Goal: Task Accomplishment & Management: Manage account settings

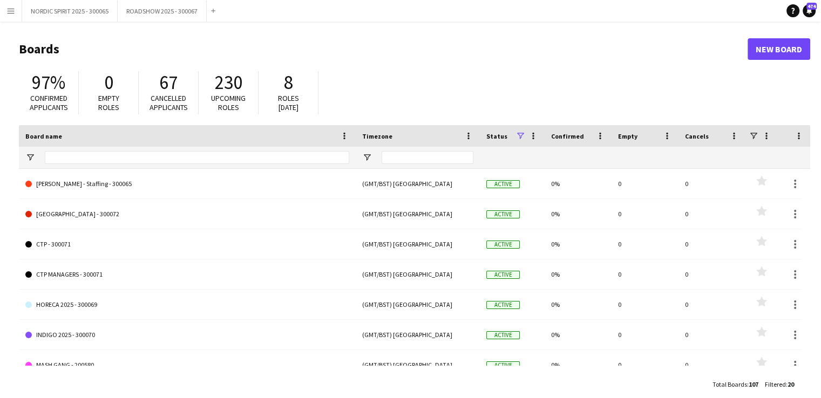
click at [15, 11] on button "Menu" at bounding box center [11, 11] width 22 height 22
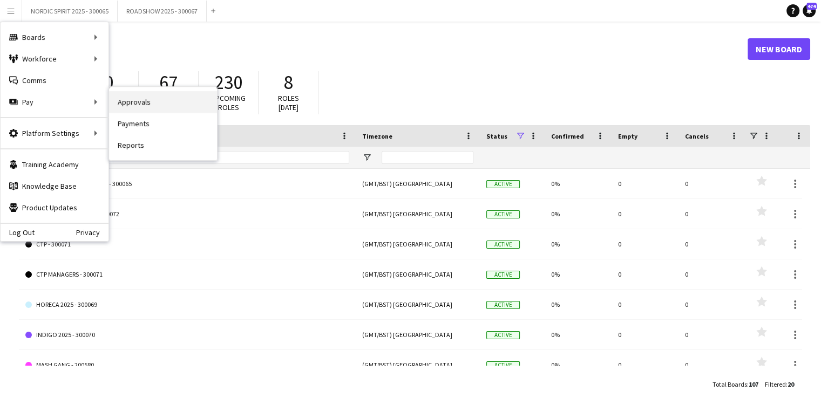
click at [155, 102] on link "Approvals" at bounding box center [163, 102] width 108 height 22
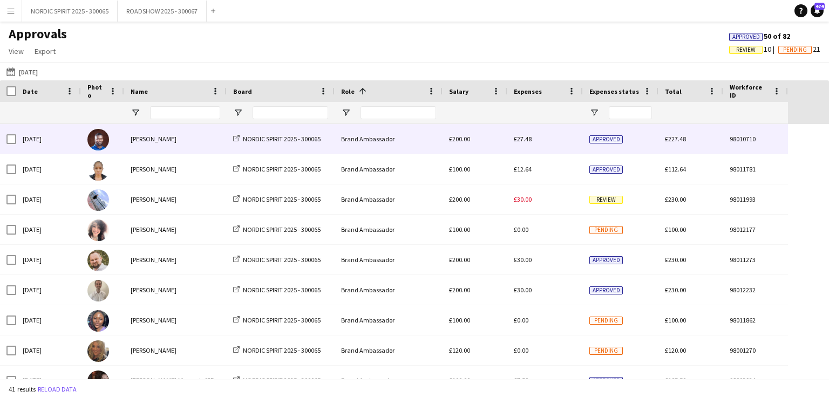
click at [527, 139] on span "£27.48" at bounding box center [523, 139] width 18 height 8
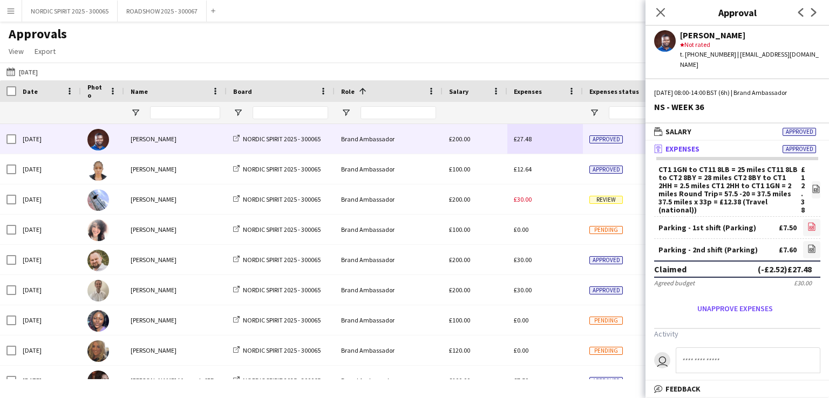
click at [807, 222] on icon "file-image" at bounding box center [811, 226] width 9 height 9
click at [811, 249] on icon at bounding box center [811, 249] width 1 height 1
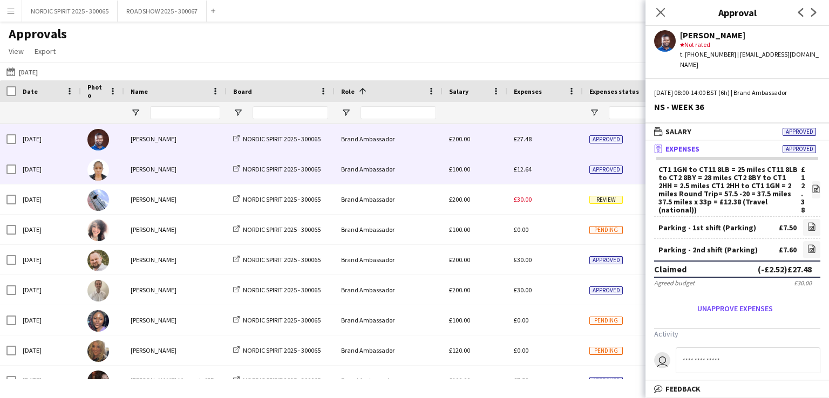
click at [523, 168] on span "£12.64" at bounding box center [523, 169] width 18 height 8
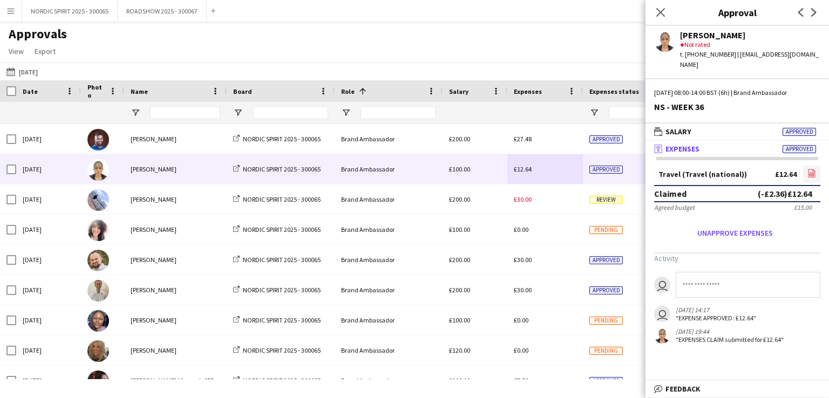
click at [812, 174] on icon at bounding box center [811, 174] width 1 height 1
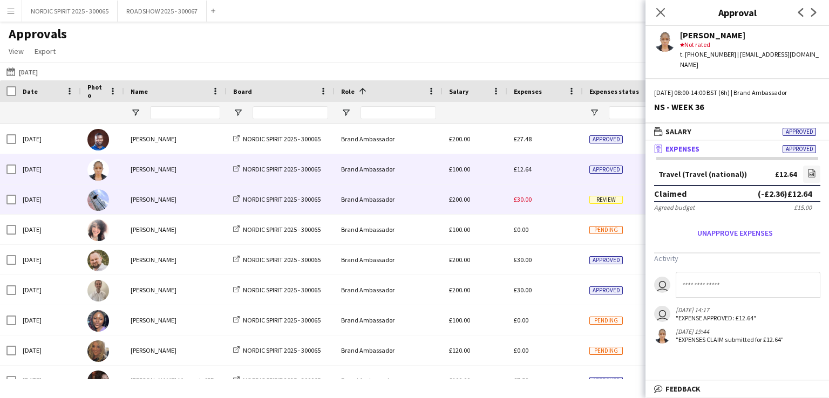
click at [523, 201] on span "£30.00" at bounding box center [523, 199] width 18 height 8
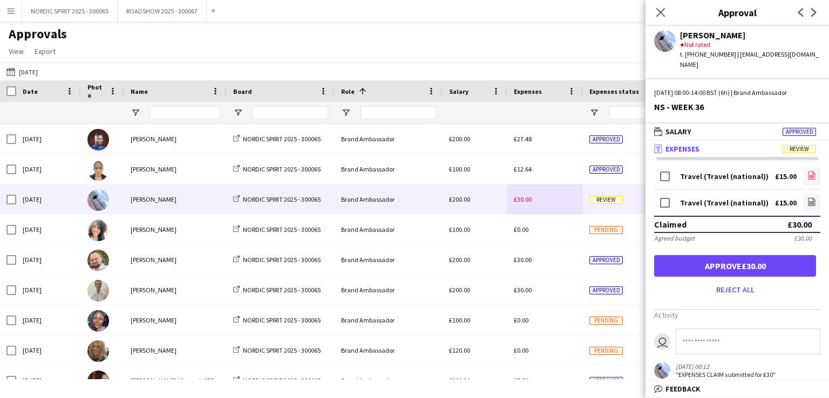
click at [807, 171] on icon "file-image" at bounding box center [811, 175] width 9 height 9
click at [808, 198] on icon at bounding box center [811, 202] width 7 height 8
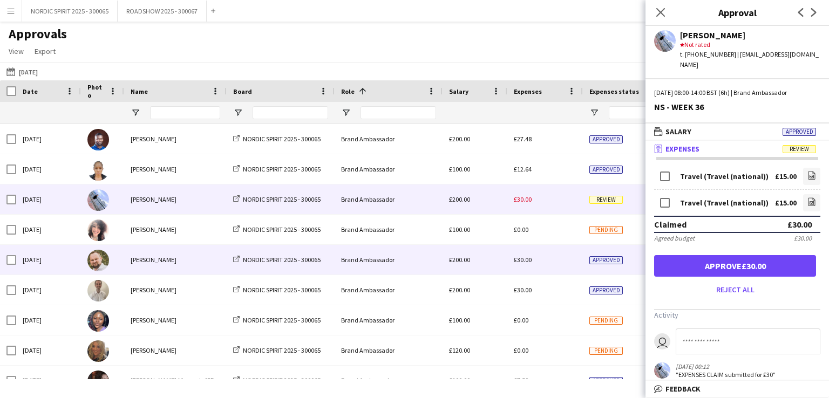
click at [527, 257] on span "£30.00" at bounding box center [523, 260] width 18 height 8
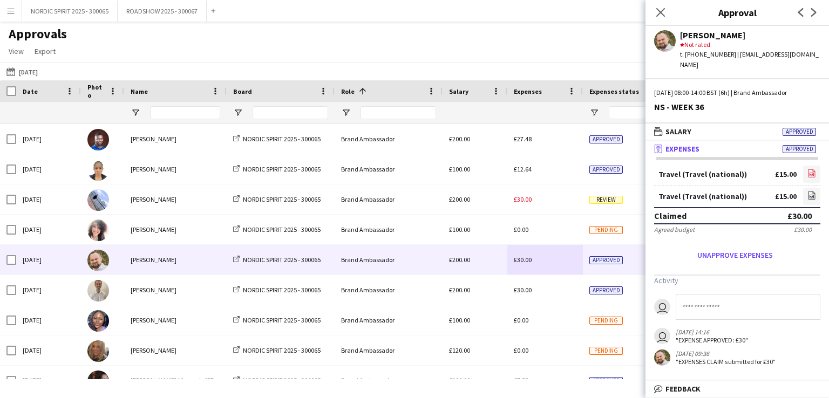
click at [812, 169] on icon "file-image" at bounding box center [811, 173] width 9 height 9
click at [812, 191] on icon "file-image" at bounding box center [811, 195] width 9 height 9
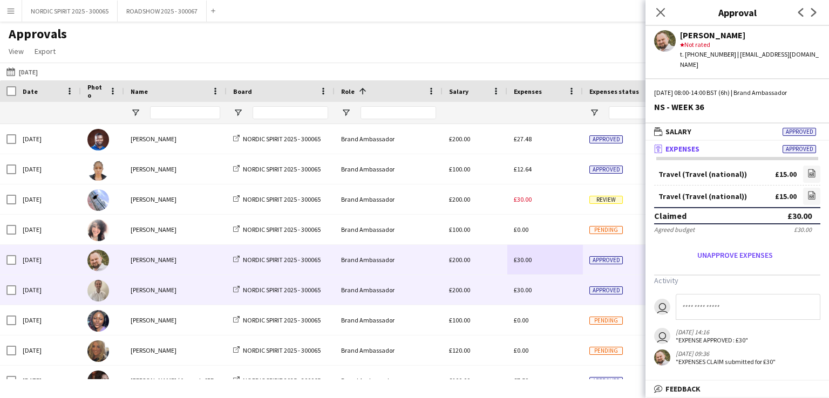
click at [528, 290] on span "£30.00" at bounding box center [523, 290] width 18 height 8
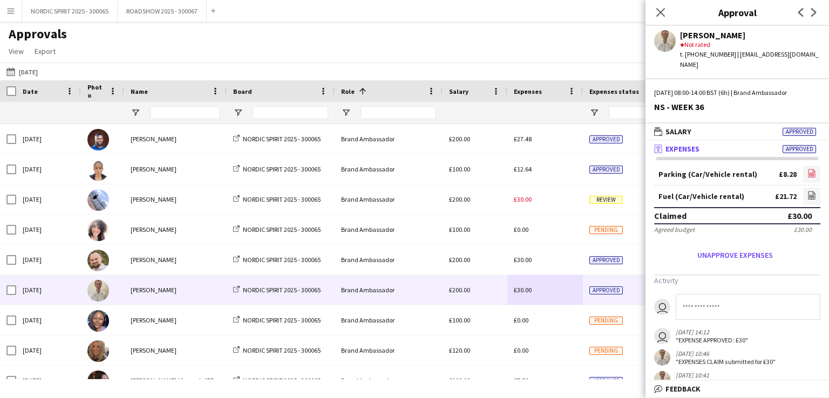
click at [807, 169] on icon "file-image" at bounding box center [811, 173] width 9 height 9
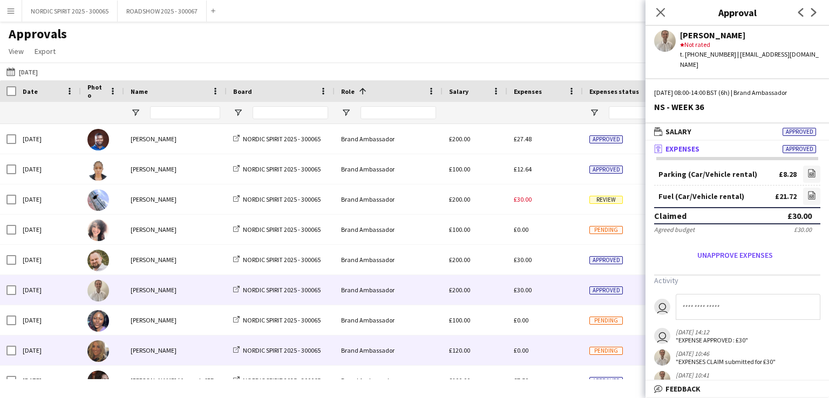
click at [551, 350] on div "£0.00" at bounding box center [545, 351] width 76 height 30
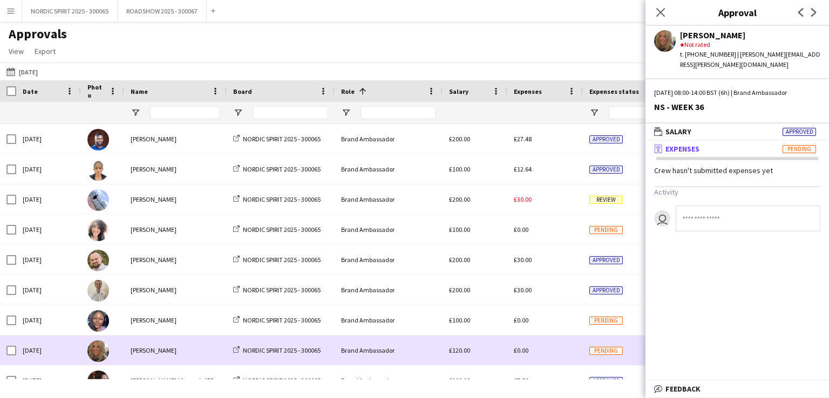
click at [551, 350] on div "£0.00" at bounding box center [545, 351] width 76 height 30
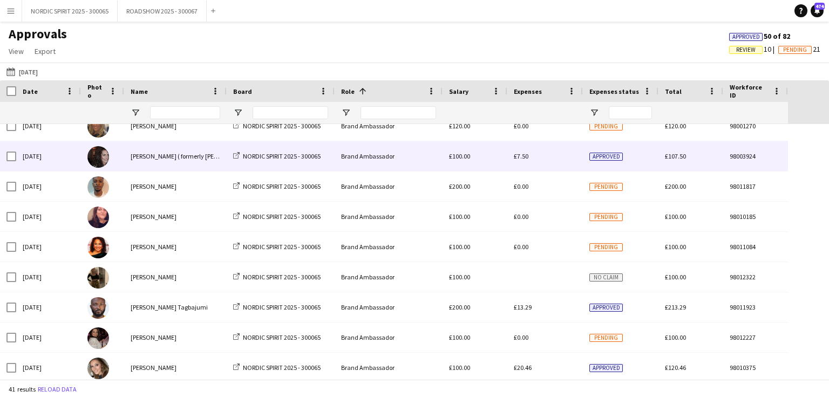
click at [524, 158] on span "£7.50" at bounding box center [521, 156] width 15 height 8
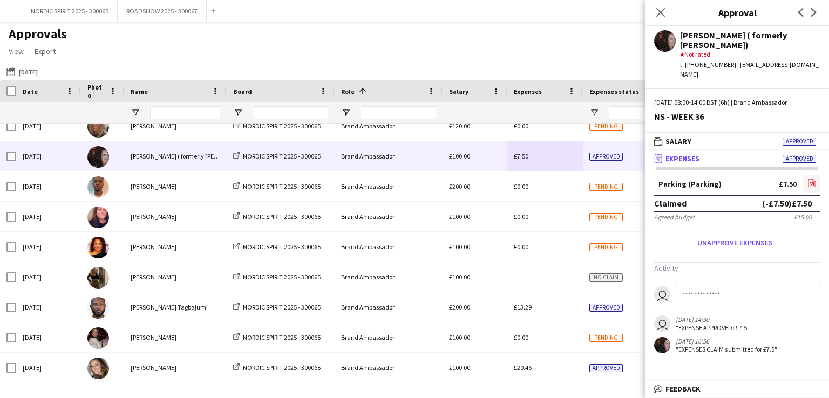
click at [810, 179] on icon "file-image" at bounding box center [811, 183] width 9 height 9
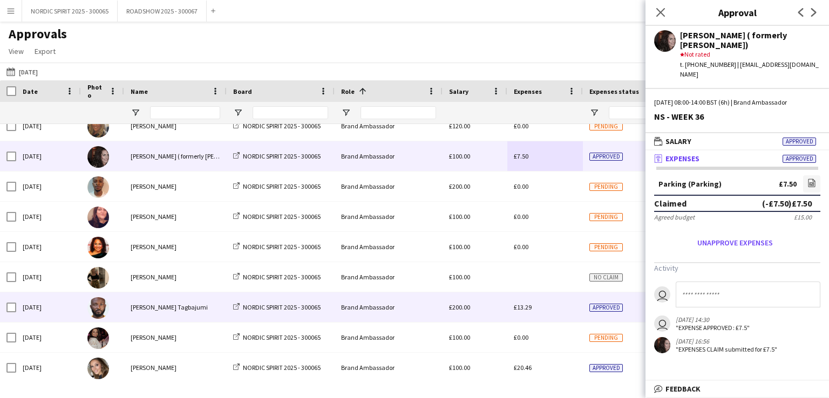
click at [522, 309] on span "£13.29" at bounding box center [523, 307] width 18 height 8
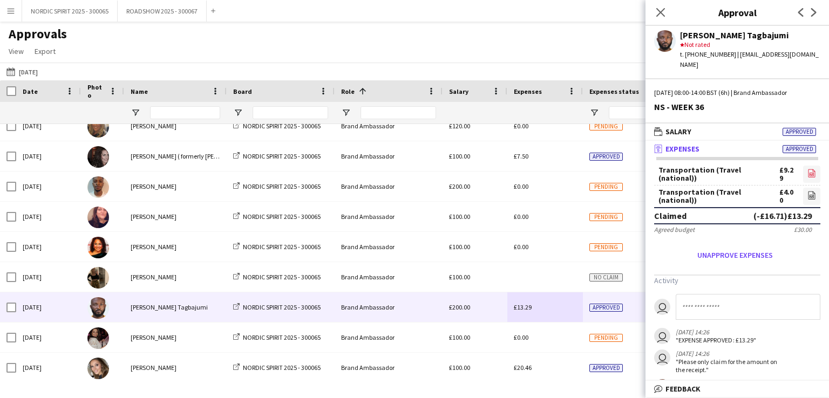
click at [807, 169] on icon "file-image" at bounding box center [811, 173] width 9 height 9
click at [807, 191] on icon "file-image" at bounding box center [811, 195] width 9 height 9
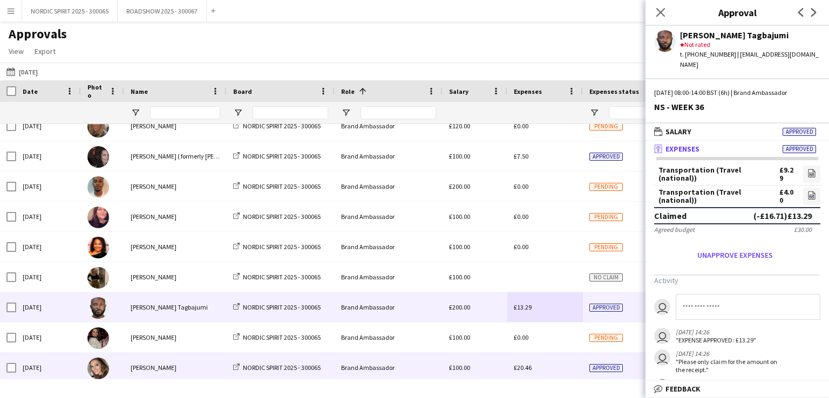
click at [523, 370] on span "£20.46" at bounding box center [523, 368] width 18 height 8
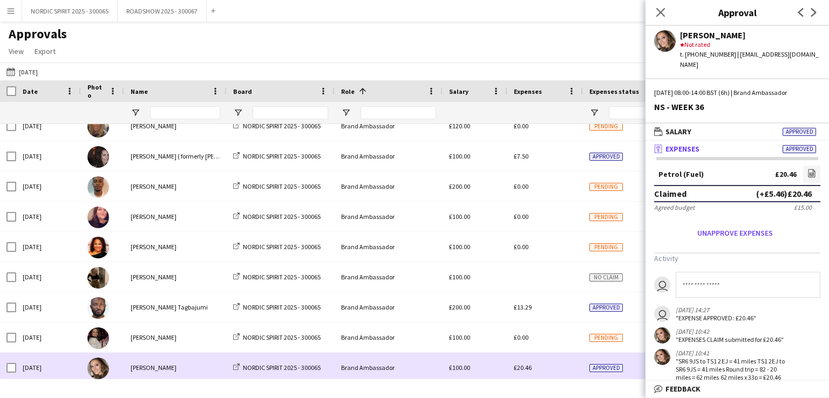
click at [523, 370] on span "£20.46" at bounding box center [523, 368] width 18 height 8
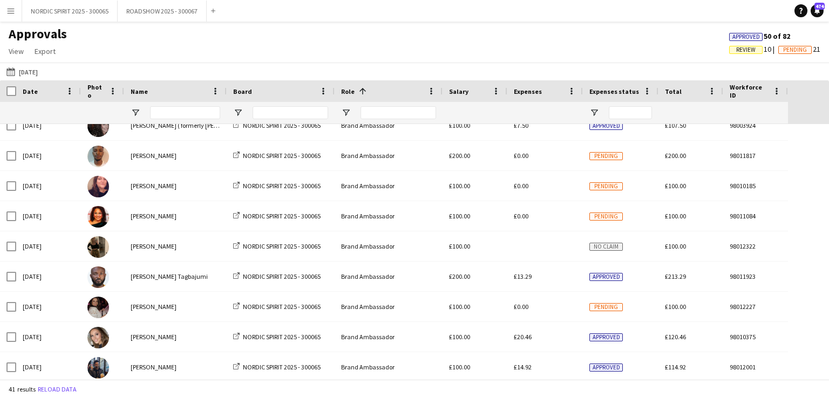
scroll to position [296, 0]
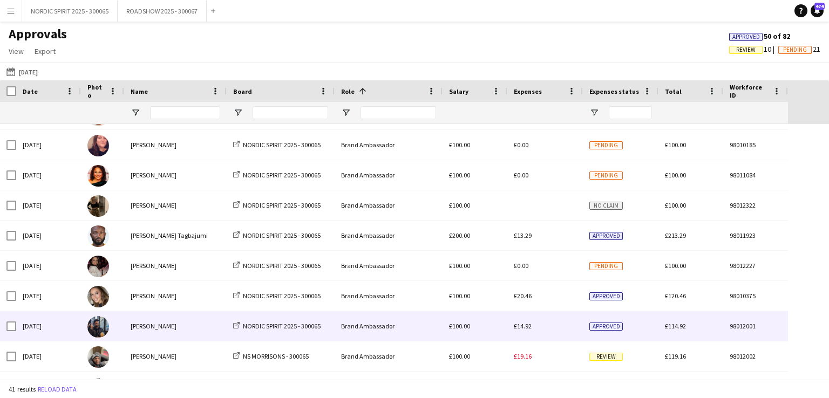
click at [527, 327] on span "£14.92" at bounding box center [523, 326] width 18 height 8
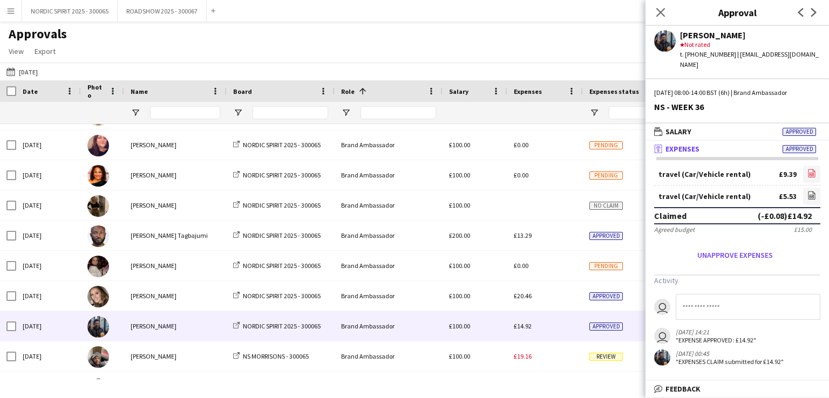
click at [811, 173] on icon at bounding box center [811, 174] width 4 height 3
click at [811, 191] on icon "file-image" at bounding box center [811, 195] width 9 height 9
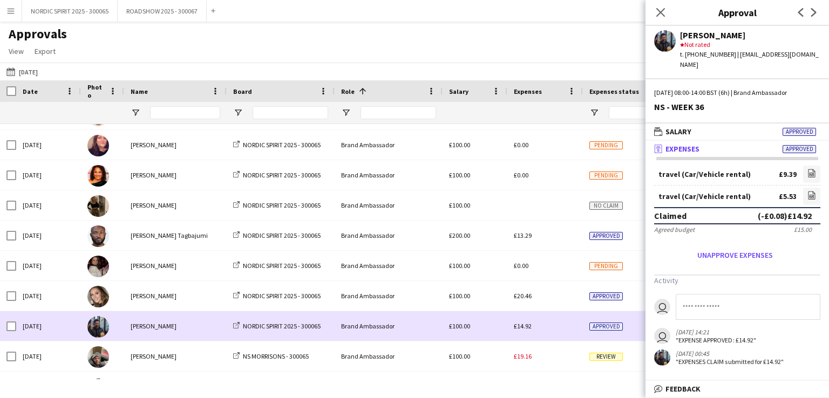
click at [541, 329] on div "£14.92" at bounding box center [545, 326] width 76 height 30
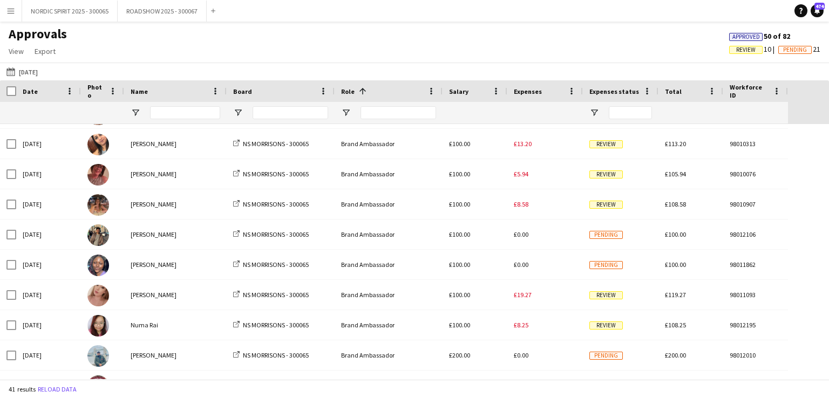
scroll to position [641, 0]
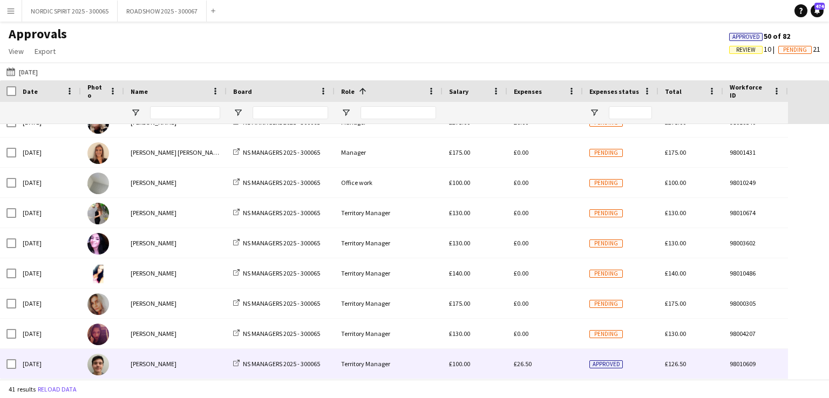
click at [526, 363] on span "£26.50" at bounding box center [523, 364] width 18 height 8
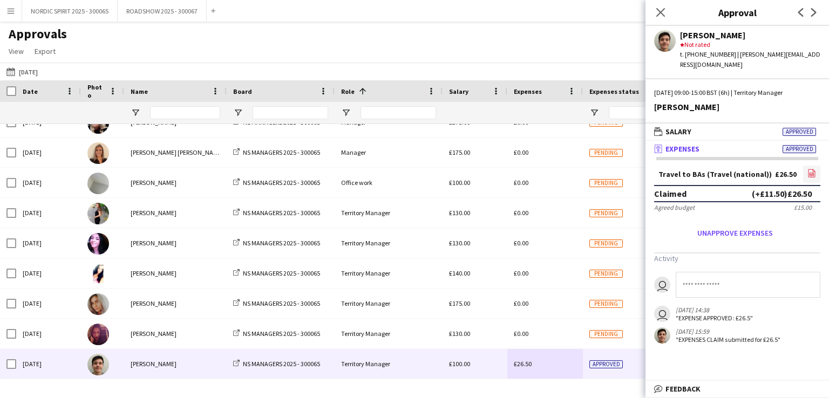
click at [810, 173] on icon at bounding box center [811, 174] width 4 height 3
click at [40, 70] on button "[DATE] [DATE]" at bounding box center [22, 71] width 36 height 13
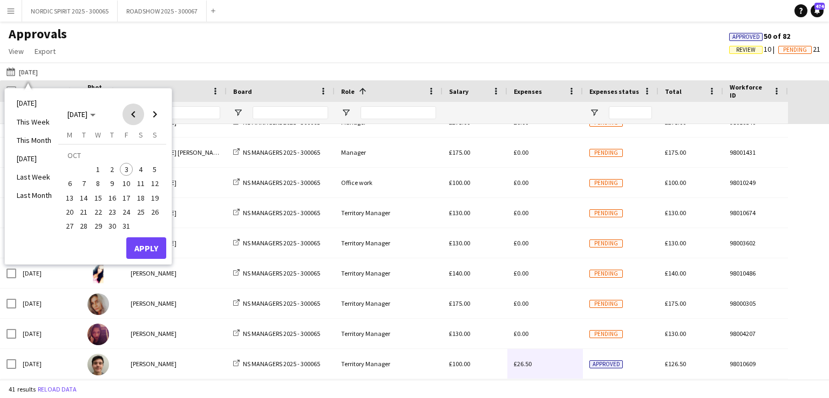
click at [136, 113] on span "Previous month" at bounding box center [133, 115] width 22 height 22
click at [127, 184] on span "12" at bounding box center [126, 183] width 13 height 13
click at [142, 244] on button "Apply" at bounding box center [146, 248] width 40 height 22
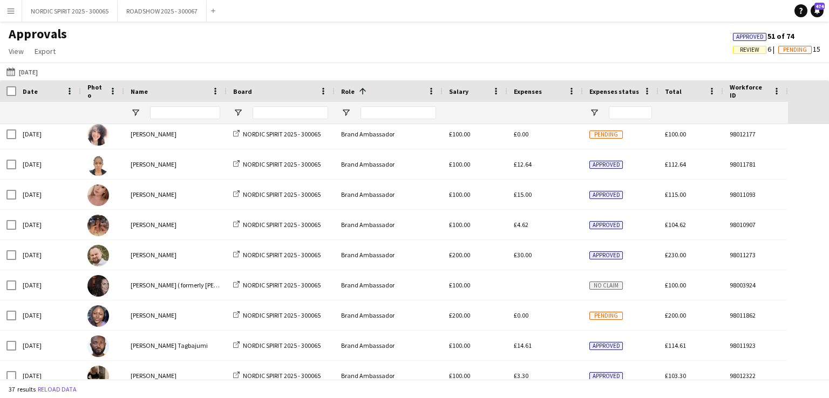
scroll to position [0, 0]
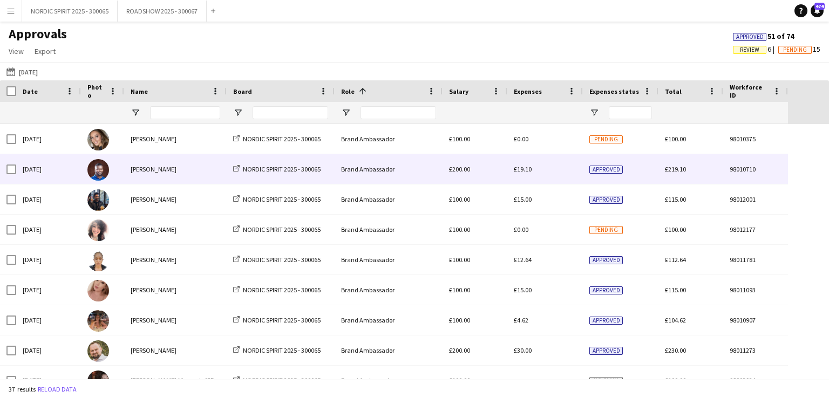
click at [520, 173] on span "£19.10" at bounding box center [523, 169] width 18 height 8
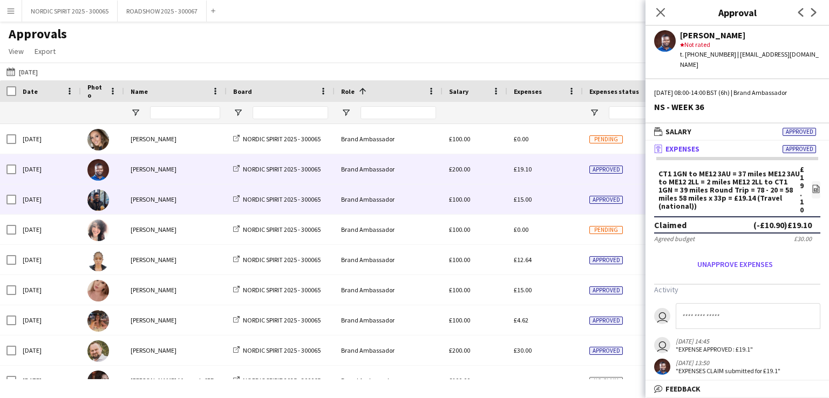
click at [524, 200] on span "£15.00" at bounding box center [523, 199] width 18 height 8
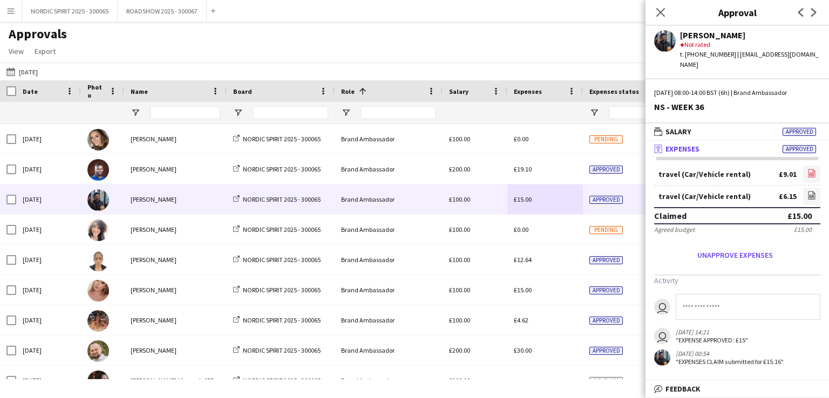
click at [811, 169] on icon "file-image" at bounding box center [811, 173] width 9 height 9
click at [810, 191] on icon "file-image" at bounding box center [811, 195] width 9 height 9
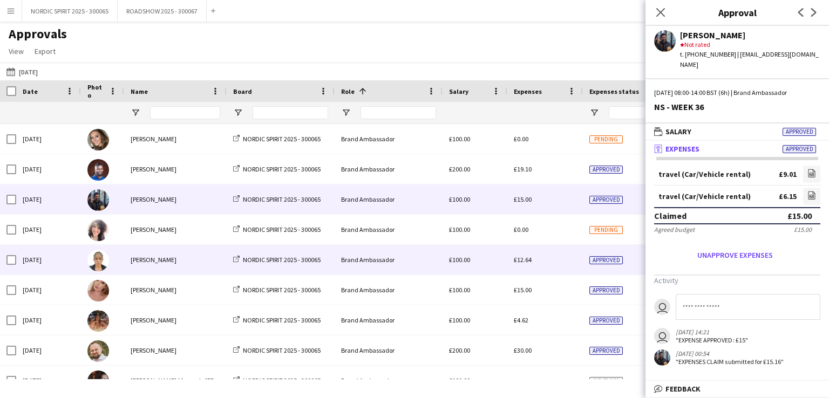
click at [526, 262] on span "£12.64" at bounding box center [523, 260] width 18 height 8
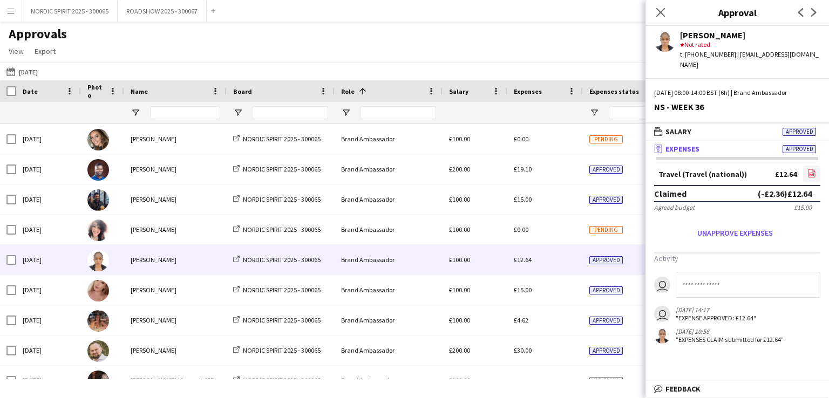
click at [810, 169] on icon "file-image" at bounding box center [811, 173] width 9 height 9
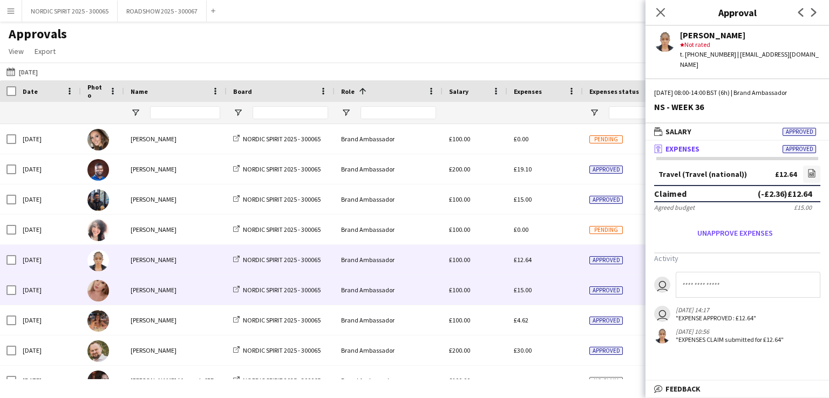
click at [518, 292] on span "£15.00" at bounding box center [523, 290] width 18 height 8
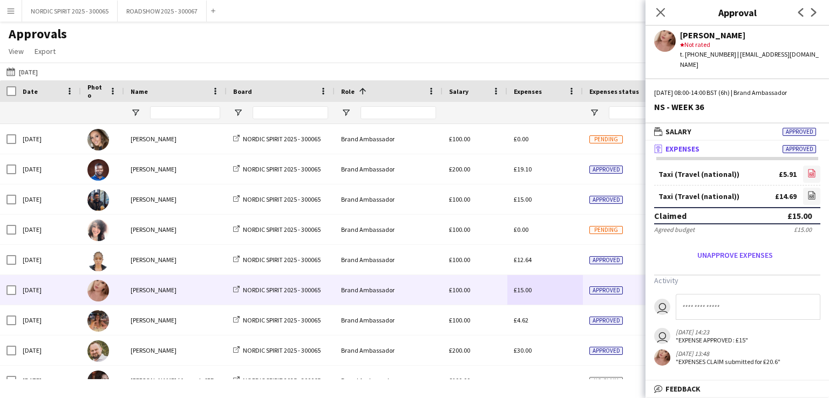
click at [811, 169] on icon "file-image" at bounding box center [811, 173] width 9 height 9
click at [812, 191] on icon "file-image" at bounding box center [811, 195] width 9 height 9
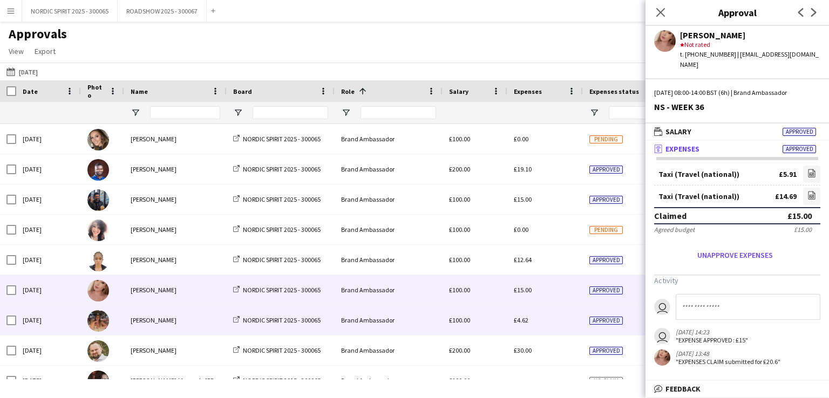
click at [524, 318] on span "£4.62" at bounding box center [521, 320] width 15 height 8
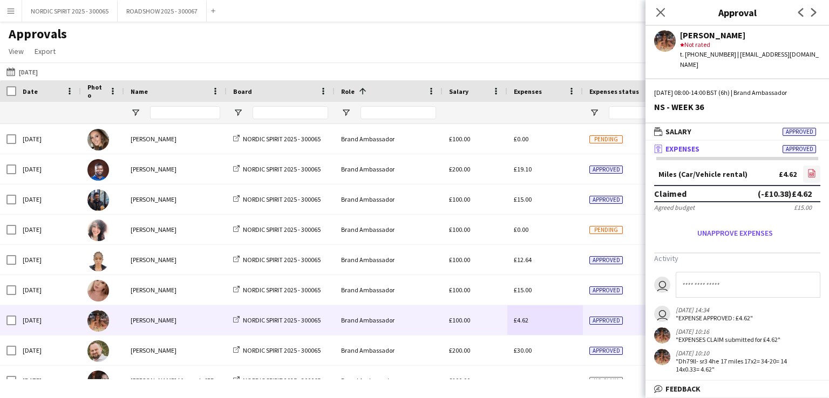
click at [812, 169] on icon "file-image" at bounding box center [811, 173] width 9 height 9
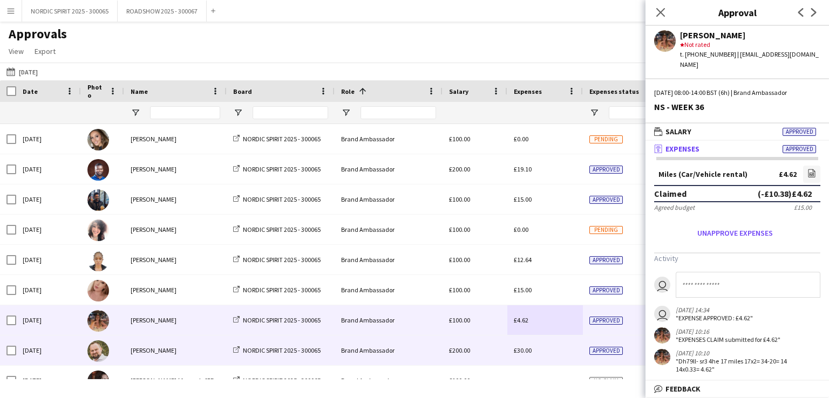
click at [523, 352] on span "£30.00" at bounding box center [523, 350] width 18 height 8
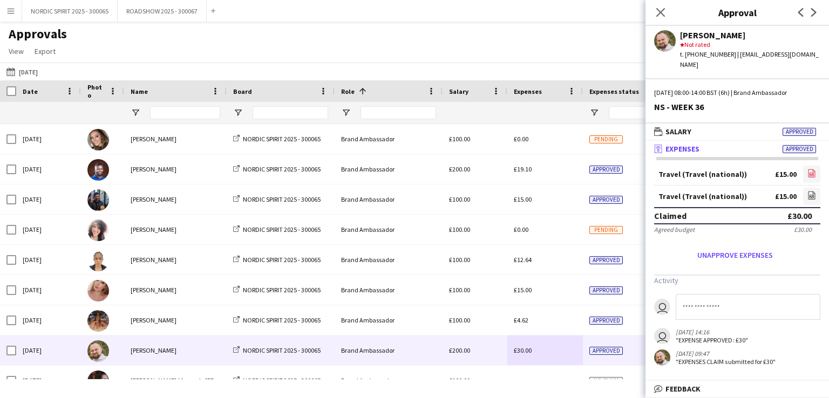
click at [812, 169] on icon "file-image" at bounding box center [811, 173] width 9 height 9
click at [811, 191] on icon "file-image" at bounding box center [811, 195] width 9 height 9
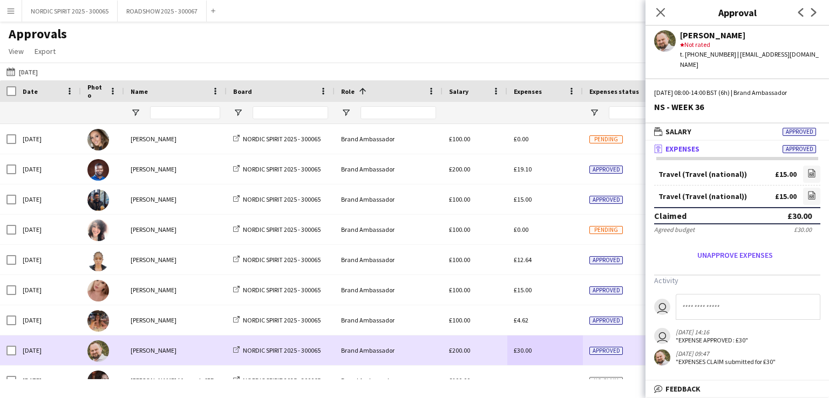
click at [541, 355] on div "£30.00" at bounding box center [545, 351] width 76 height 30
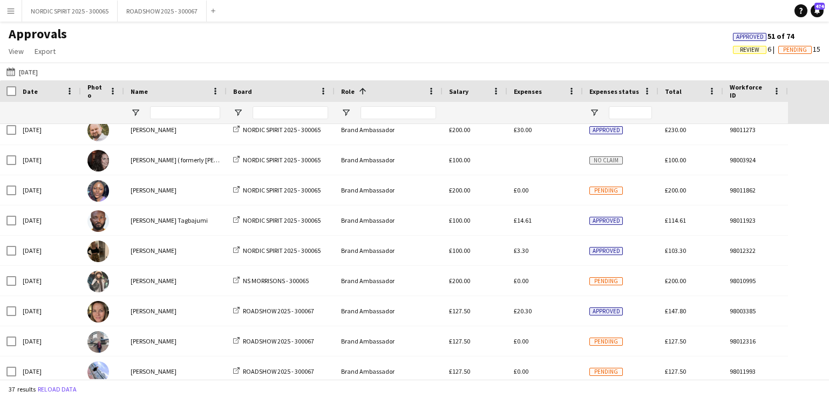
scroll to position [239, 0]
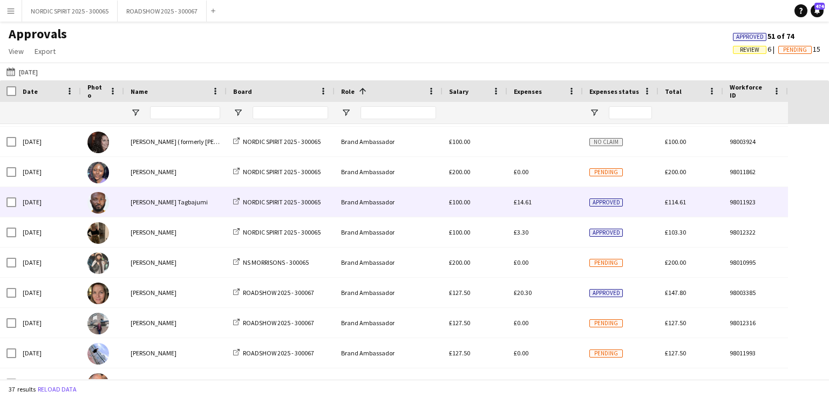
click at [523, 201] on span "£14.61" at bounding box center [523, 202] width 18 height 8
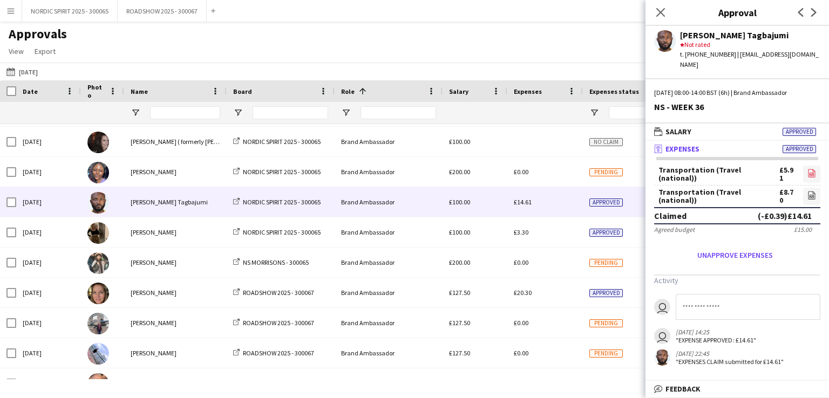
click at [811, 169] on icon "file-image" at bounding box center [811, 173] width 9 height 9
click at [809, 191] on icon "file-image" at bounding box center [811, 195] width 9 height 9
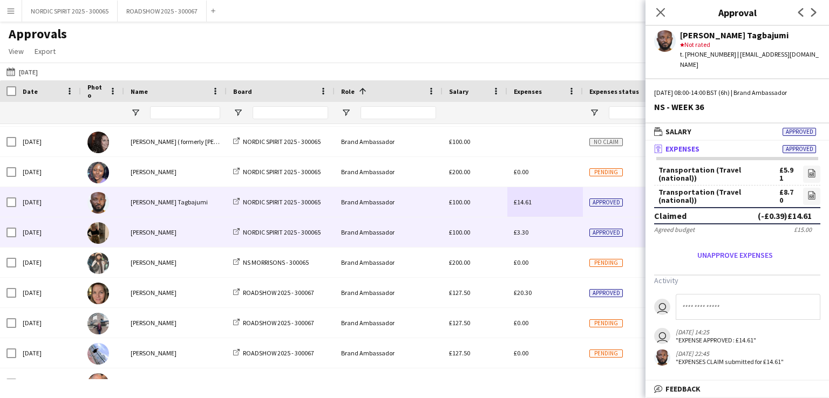
click at [523, 235] on span "£3.30" at bounding box center [521, 232] width 15 height 8
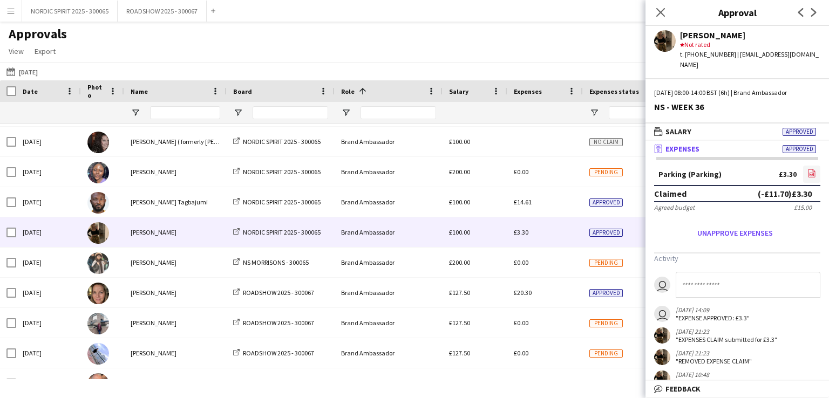
click at [809, 173] on icon at bounding box center [811, 174] width 4 height 3
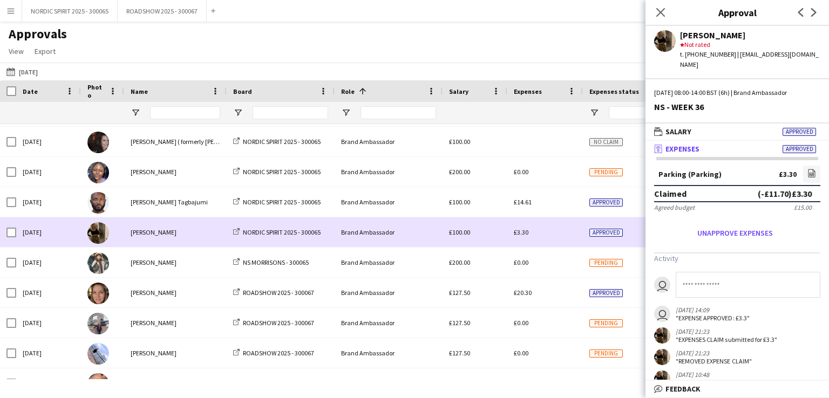
click at [541, 233] on div "£3.30" at bounding box center [545, 232] width 76 height 30
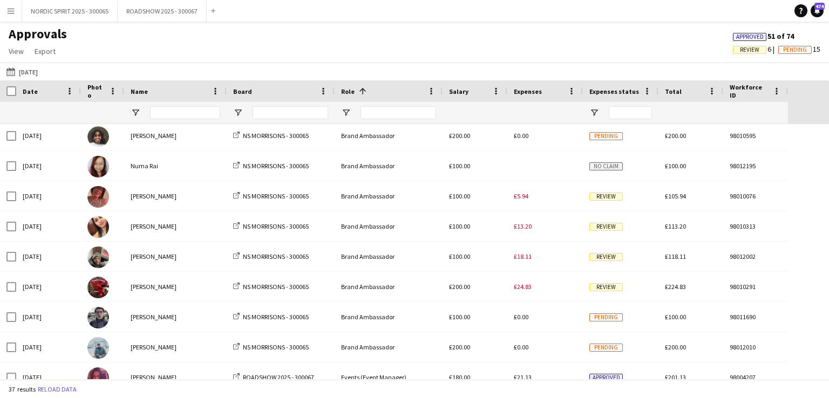
scroll to position [628, 0]
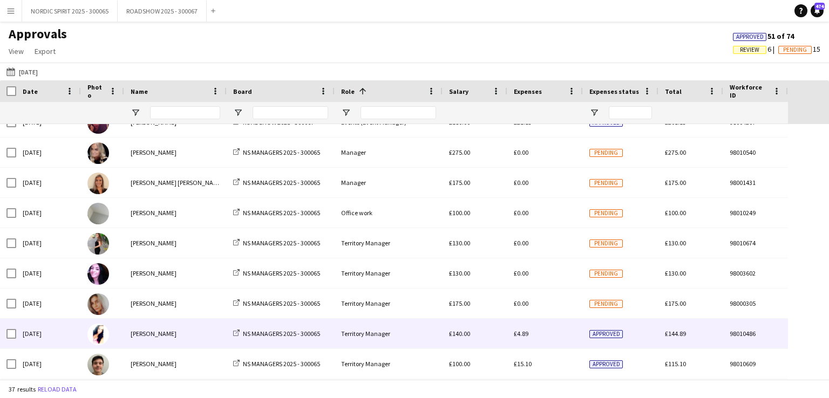
click at [527, 335] on span "£4.89" at bounding box center [521, 334] width 15 height 8
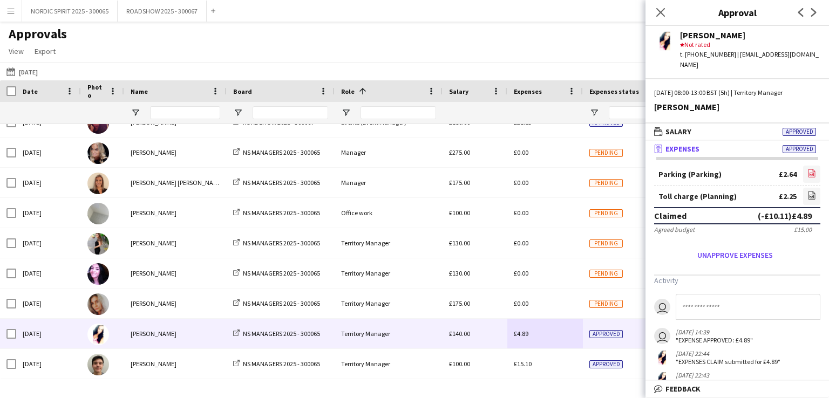
click at [807, 169] on icon "file-image" at bounding box center [811, 173] width 9 height 9
click at [807, 191] on icon "file-image" at bounding box center [811, 195] width 9 height 9
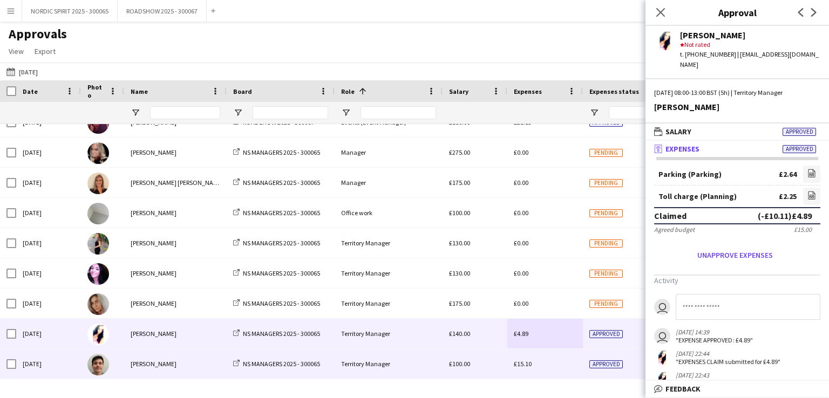
click at [520, 365] on span "£15.10" at bounding box center [523, 364] width 18 height 8
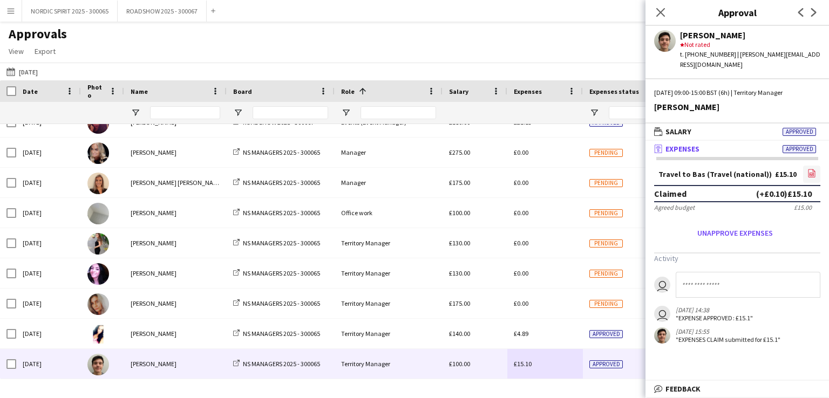
click at [809, 169] on icon "file-image" at bounding box center [811, 173] width 9 height 9
click at [37, 70] on button "[DATE] [DATE]" at bounding box center [22, 71] width 36 height 13
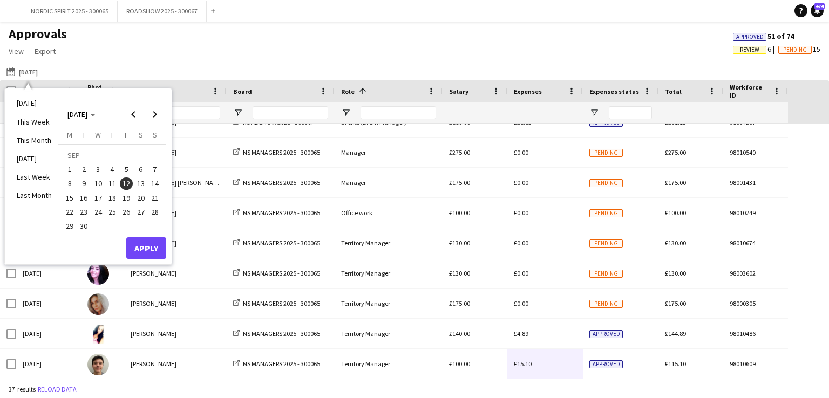
click at [137, 184] on span "13" at bounding box center [140, 183] width 13 height 13
click at [147, 246] on button "Apply" at bounding box center [146, 248] width 40 height 22
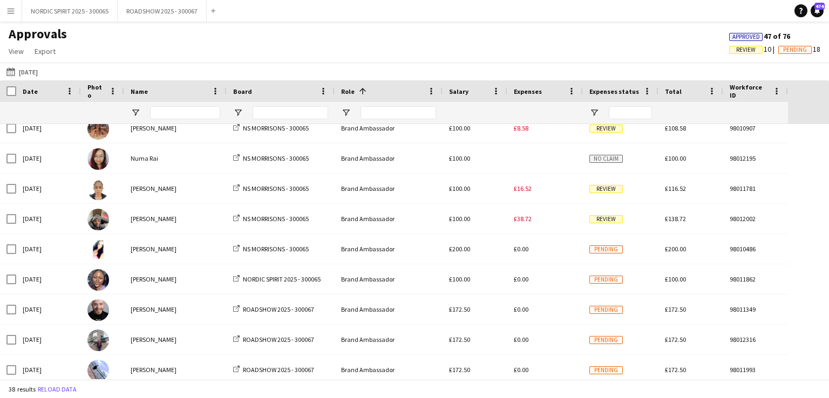
scroll to position [133, 0]
click at [26, 75] on button "[DATE] [DATE]" at bounding box center [22, 71] width 36 height 13
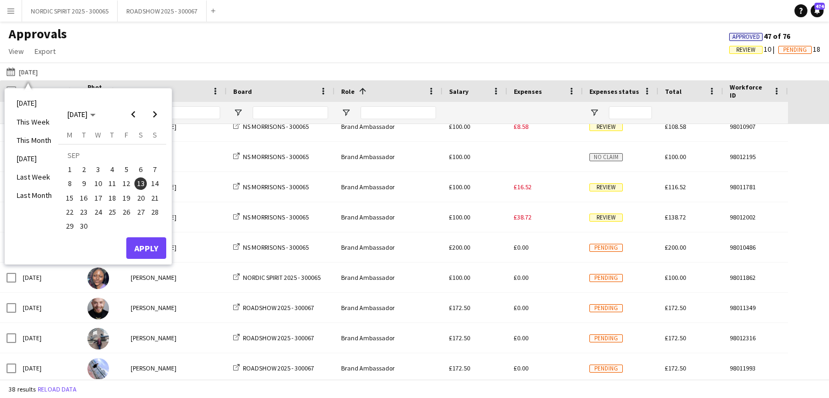
click at [157, 185] on span "14" at bounding box center [154, 183] width 13 height 13
click at [153, 244] on button "Apply" at bounding box center [146, 248] width 40 height 22
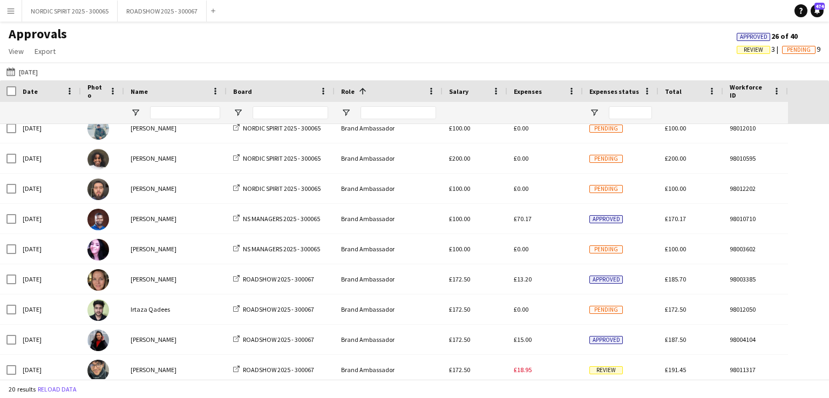
scroll to position [0, 0]
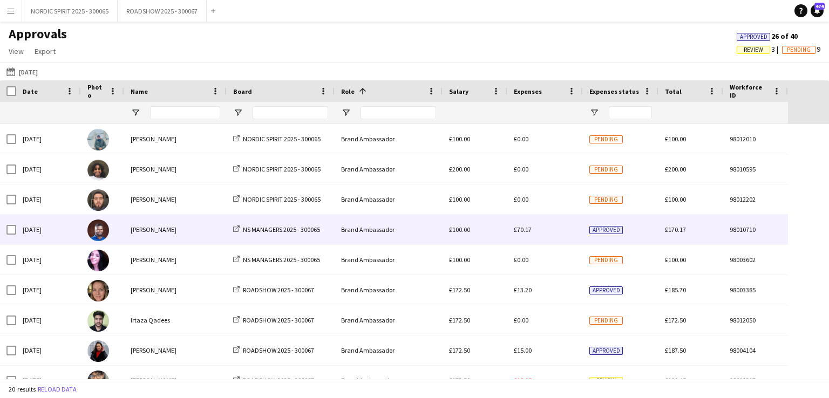
click at [524, 233] on span "£70.17" at bounding box center [523, 229] width 18 height 8
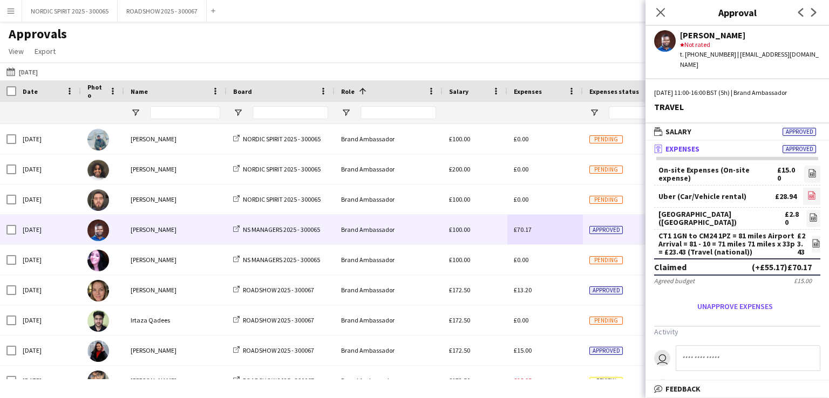
click at [807, 191] on icon "file-image" at bounding box center [811, 195] width 9 height 9
click at [809, 213] on icon "file-image" at bounding box center [813, 217] width 9 height 9
click at [32, 72] on button "[DATE] [DATE]" at bounding box center [22, 71] width 36 height 13
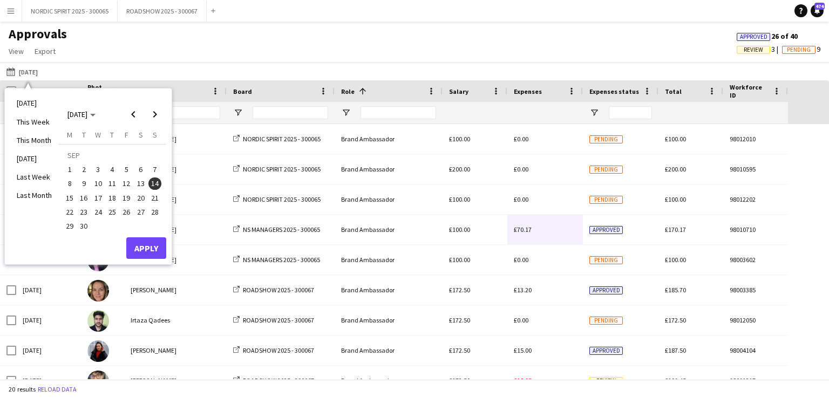
click at [72, 197] on span "15" at bounding box center [69, 198] width 13 height 13
click at [150, 243] on button "Apply" at bounding box center [146, 248] width 40 height 22
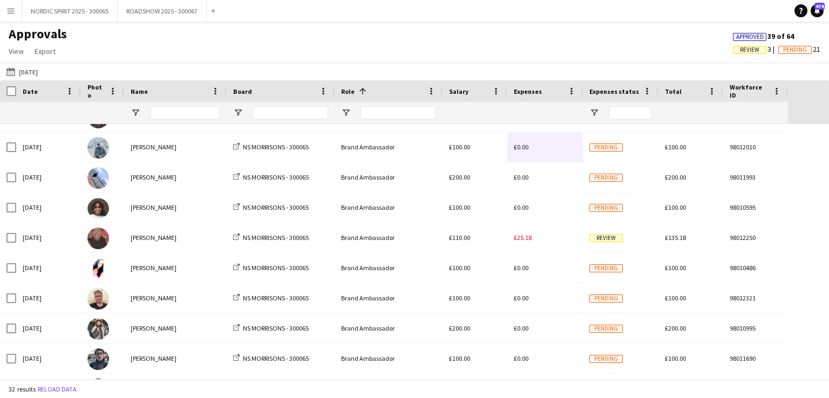
scroll to position [95, 0]
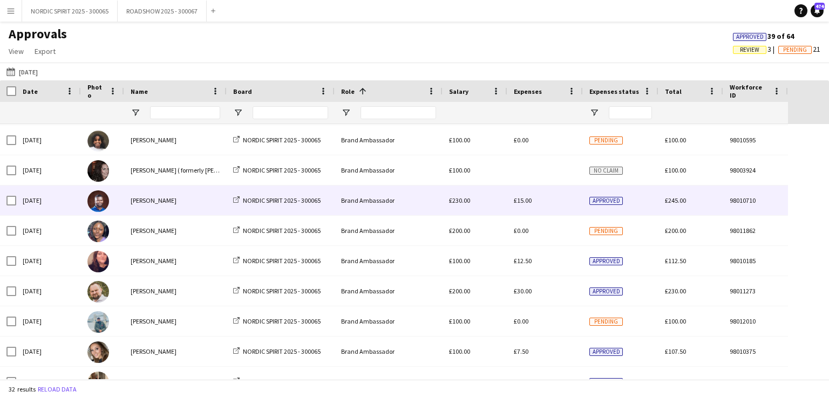
click at [522, 197] on span "£15.00" at bounding box center [523, 200] width 18 height 8
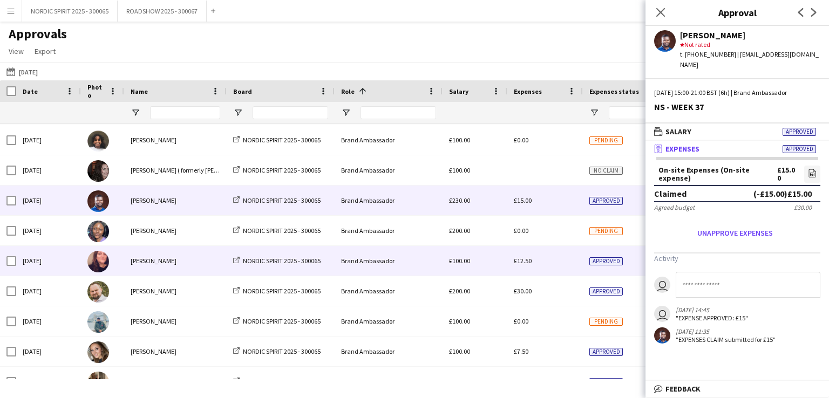
click at [524, 261] on span "£12.50" at bounding box center [523, 261] width 18 height 8
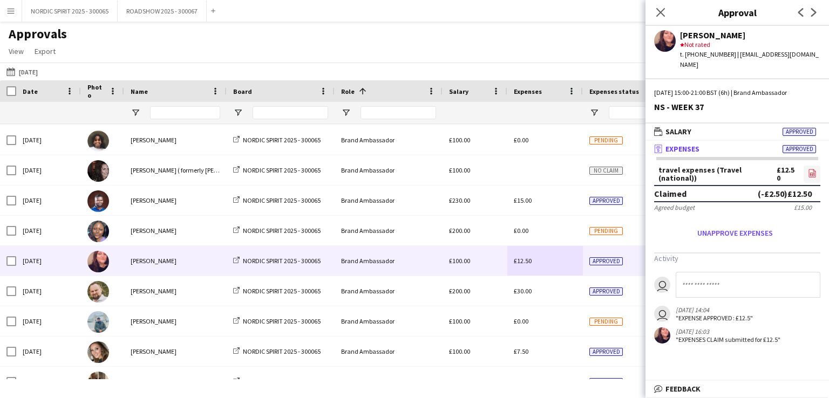
click at [810, 169] on icon "file-image" at bounding box center [812, 173] width 9 height 9
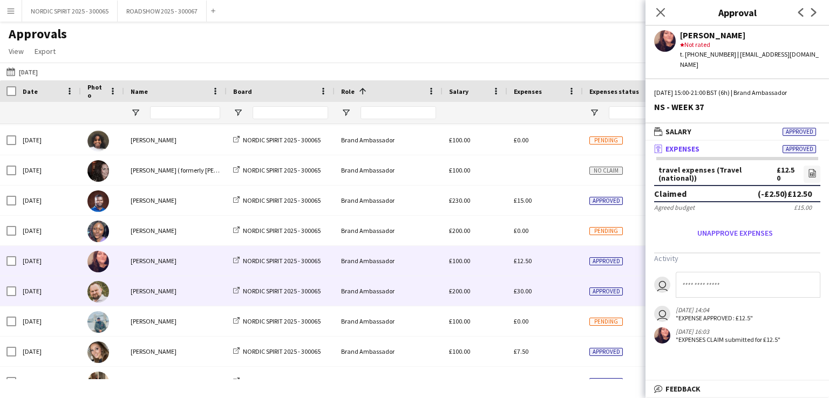
click at [518, 290] on span "£30.00" at bounding box center [523, 291] width 18 height 8
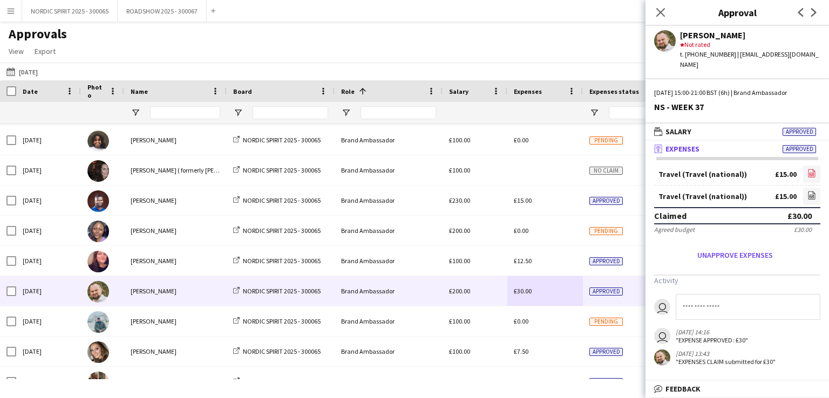
click at [813, 173] on icon at bounding box center [811, 174] width 4 height 3
click at [809, 191] on icon "file-image" at bounding box center [811, 195] width 9 height 9
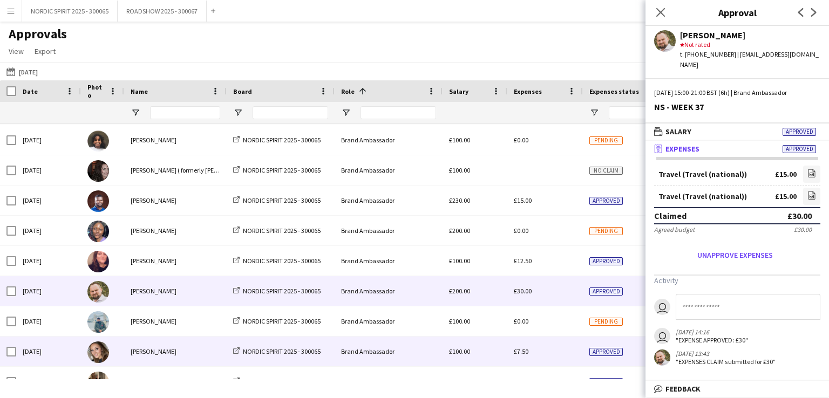
click at [520, 354] on span "£7.50" at bounding box center [521, 351] width 15 height 8
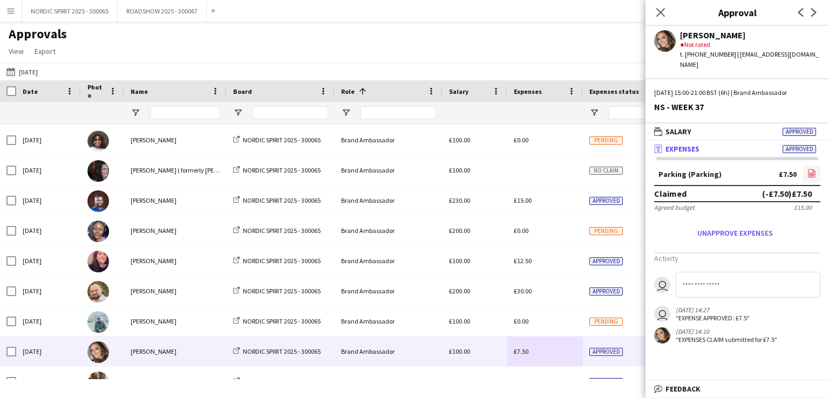
click at [815, 169] on icon "file-image" at bounding box center [811, 173] width 9 height 9
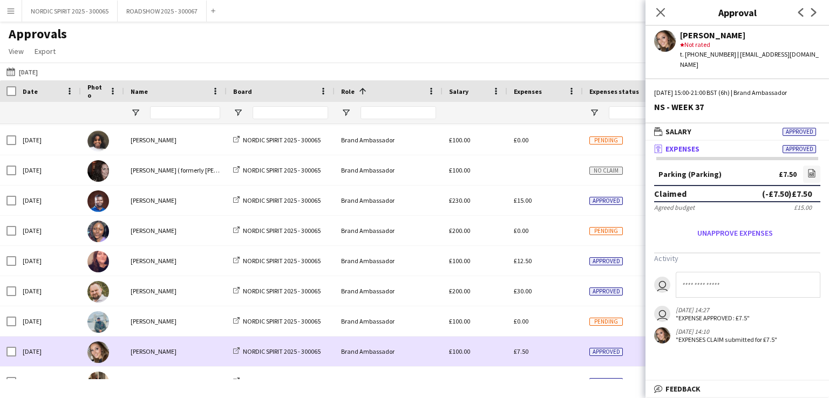
click at [564, 349] on div "£7.50" at bounding box center [545, 352] width 76 height 30
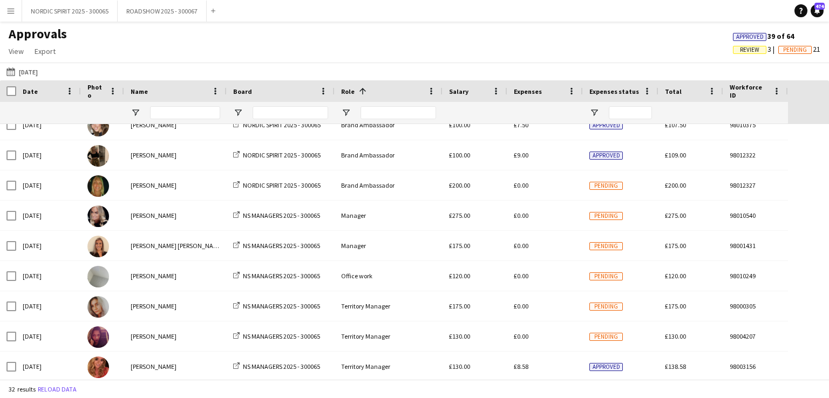
scroll to position [631, 0]
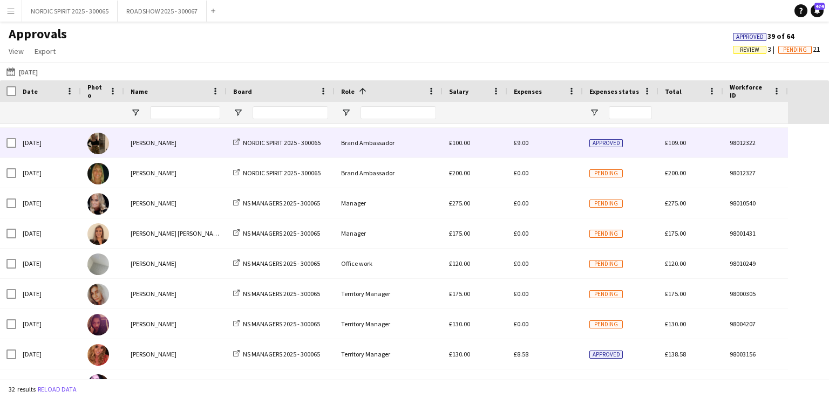
click at [522, 145] on span "£9.00" at bounding box center [521, 143] width 15 height 8
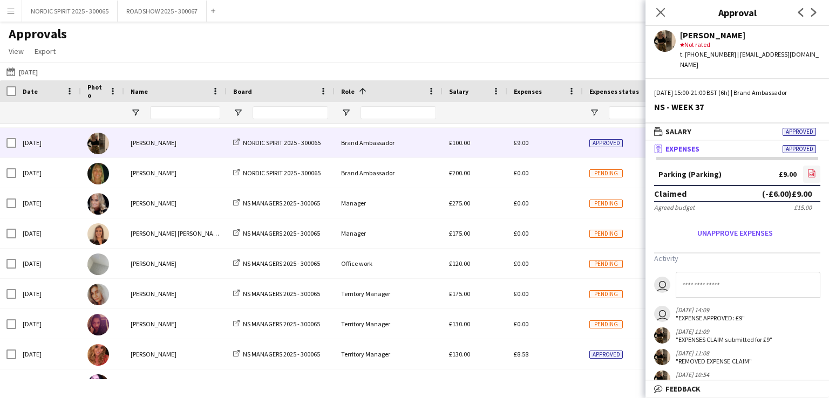
click at [807, 169] on icon "file-image" at bounding box center [811, 173] width 9 height 9
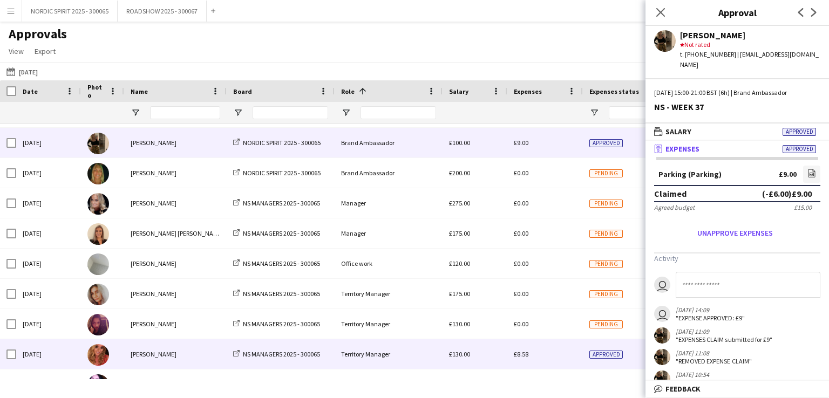
click at [522, 358] on div "£8.58" at bounding box center [545, 354] width 76 height 30
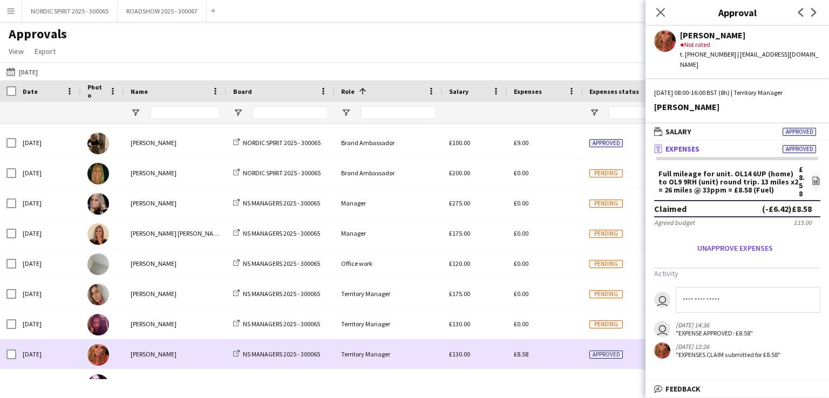
click at [543, 346] on div "£8.58" at bounding box center [545, 354] width 76 height 30
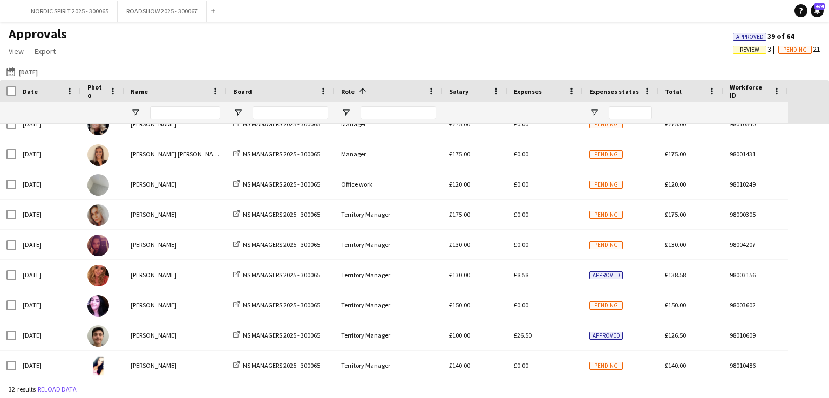
scroll to position [712, 0]
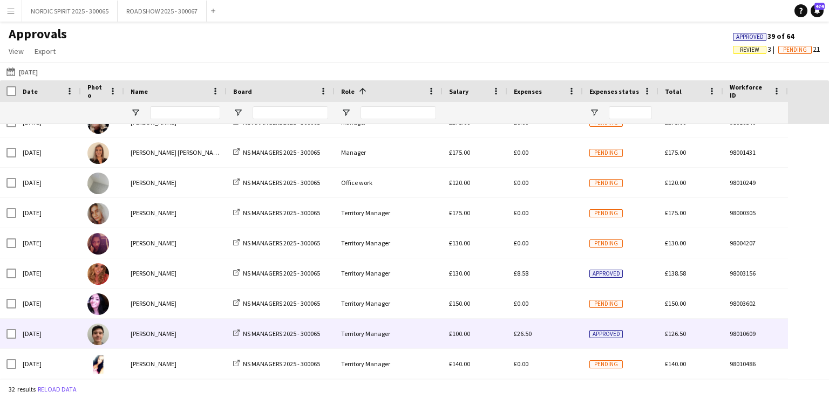
click at [525, 334] on span "£26.50" at bounding box center [523, 334] width 18 height 8
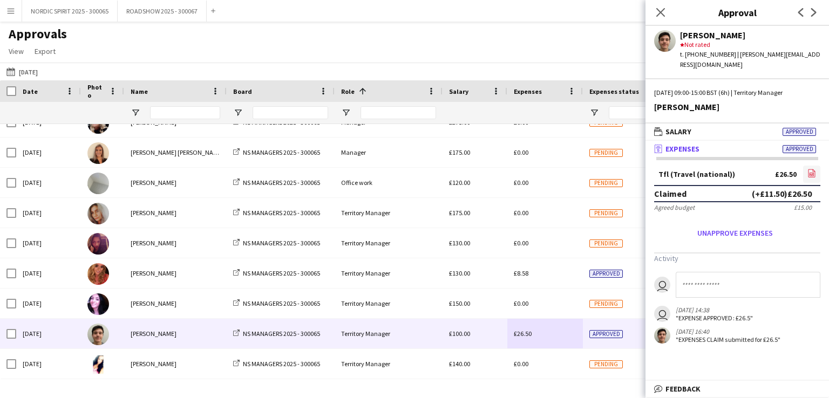
click at [813, 169] on icon "file-image" at bounding box center [811, 173] width 9 height 9
click at [40, 71] on button "[DATE] [DATE]" at bounding box center [22, 71] width 36 height 13
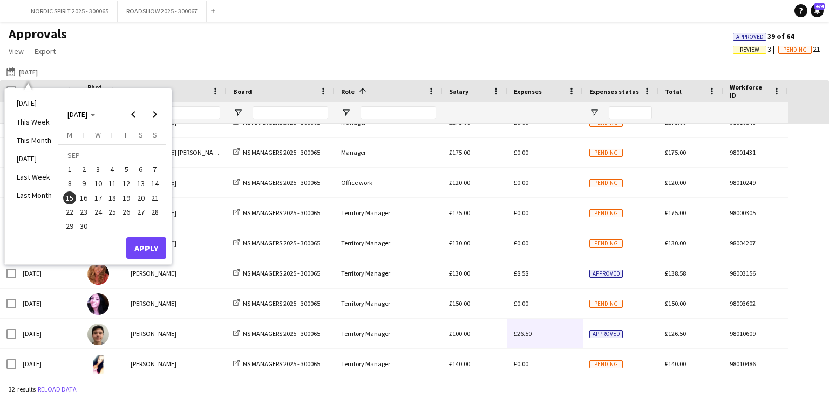
click at [88, 194] on span "16" at bounding box center [84, 198] width 13 height 13
click at [158, 244] on button "Apply" at bounding box center [146, 248] width 40 height 22
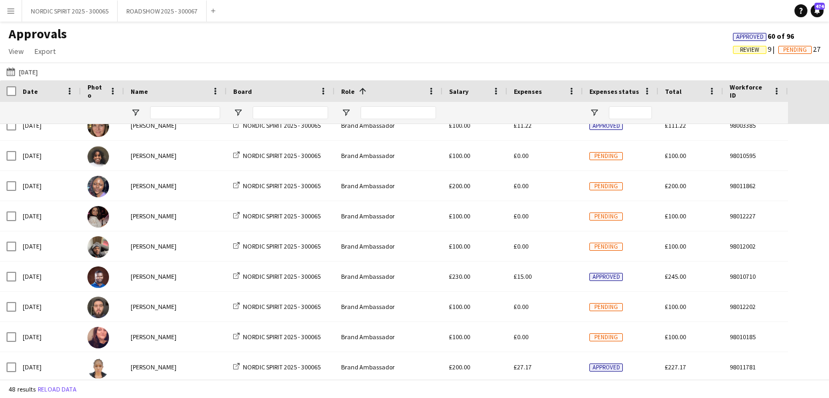
scroll to position [0, 0]
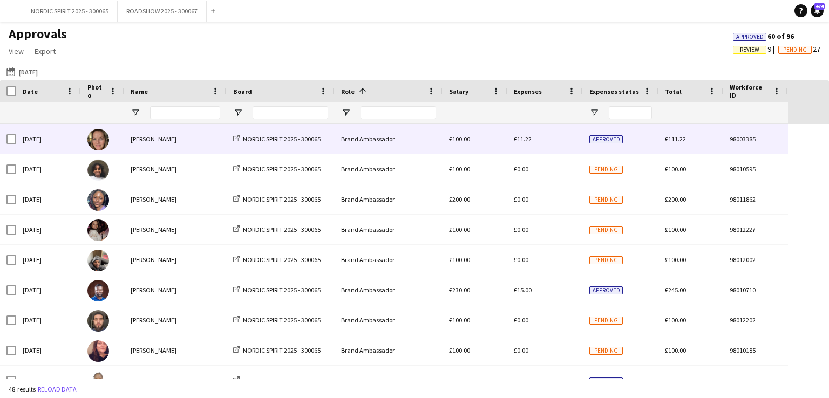
click at [518, 141] on span "£11.22" at bounding box center [523, 139] width 18 height 8
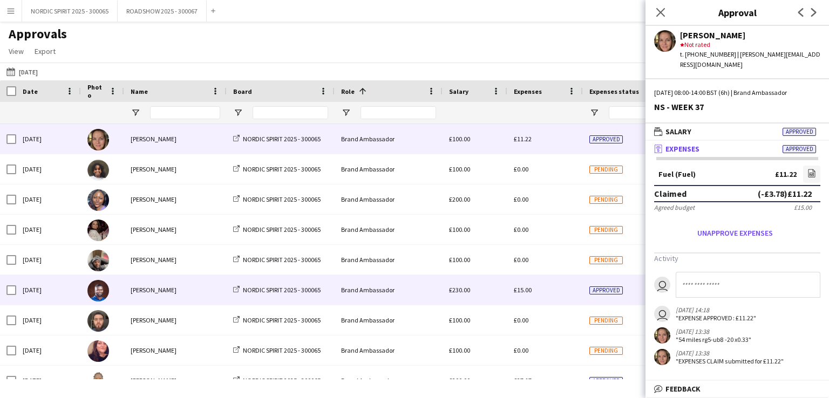
click at [524, 290] on span "£15.00" at bounding box center [523, 290] width 18 height 8
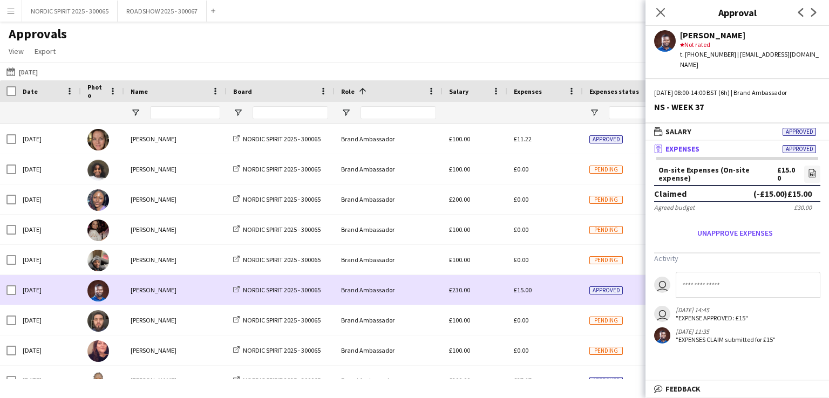
click at [524, 290] on span "£15.00" at bounding box center [523, 290] width 18 height 8
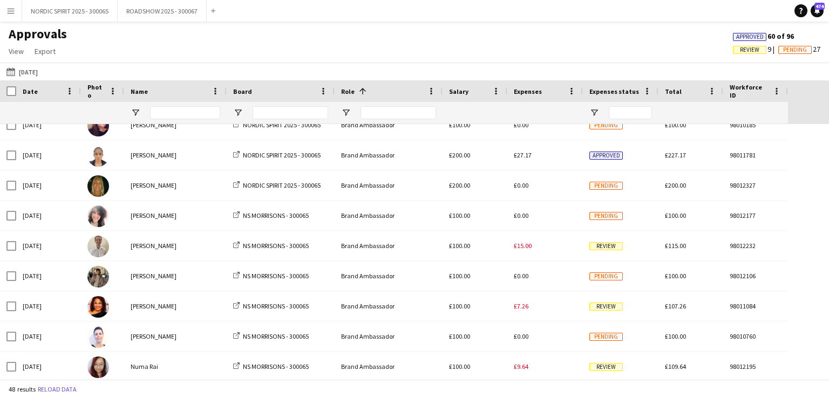
scroll to position [236, 0]
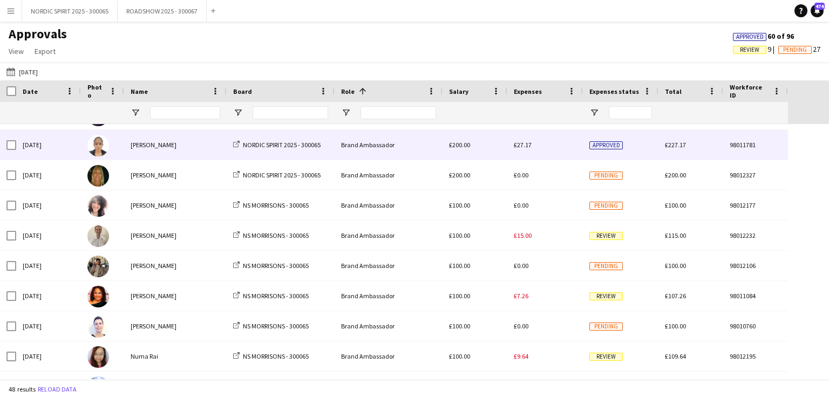
click at [528, 147] on span "£27.17" at bounding box center [523, 145] width 18 height 8
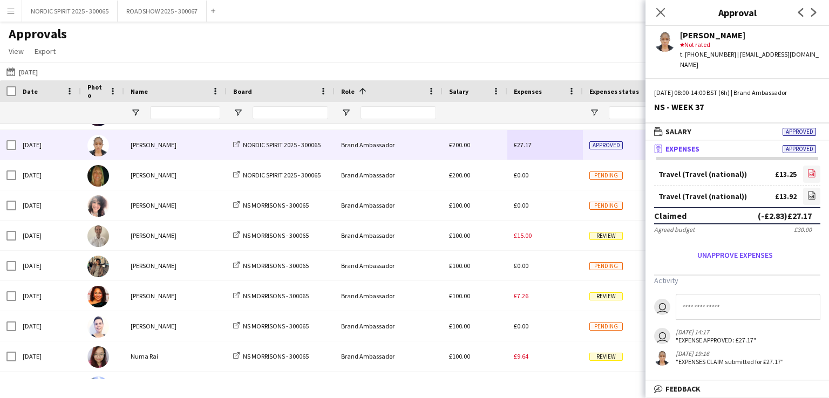
click at [813, 173] on icon at bounding box center [811, 174] width 4 height 3
click at [813, 191] on icon "file-image" at bounding box center [811, 195] width 9 height 9
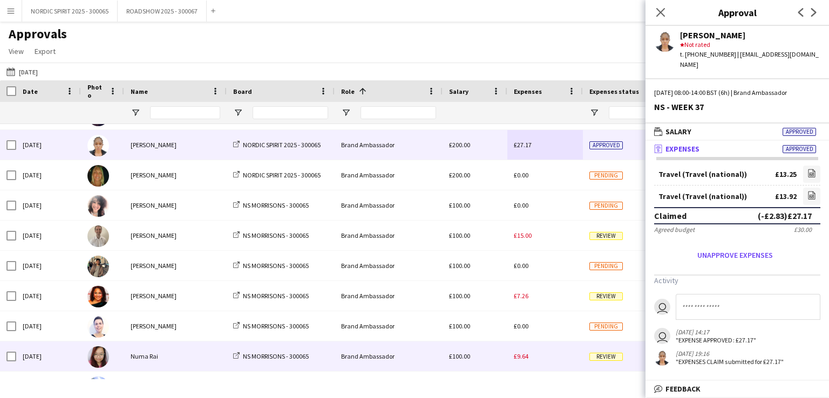
click at [564, 352] on div "£9.64" at bounding box center [545, 356] width 76 height 30
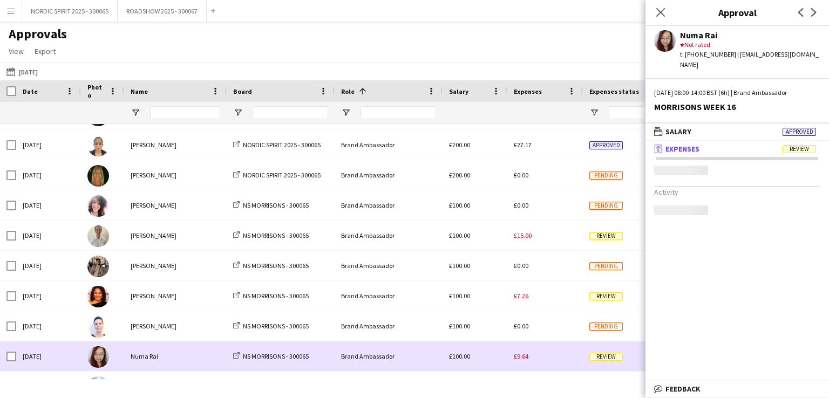
click at [564, 352] on div "£9.64" at bounding box center [545, 356] width 76 height 30
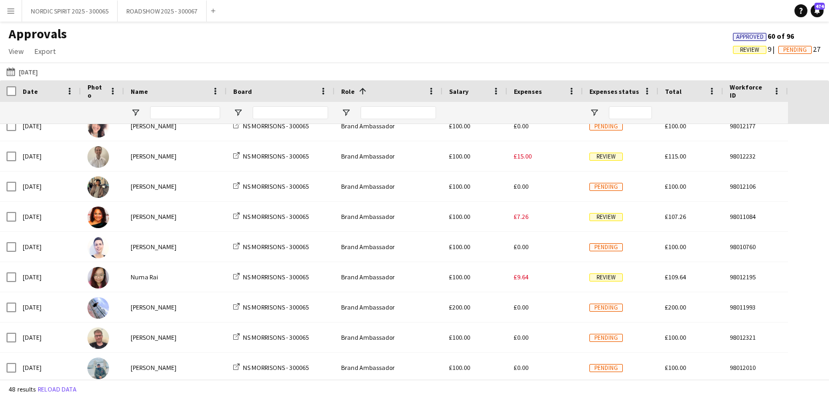
scroll to position [341, 0]
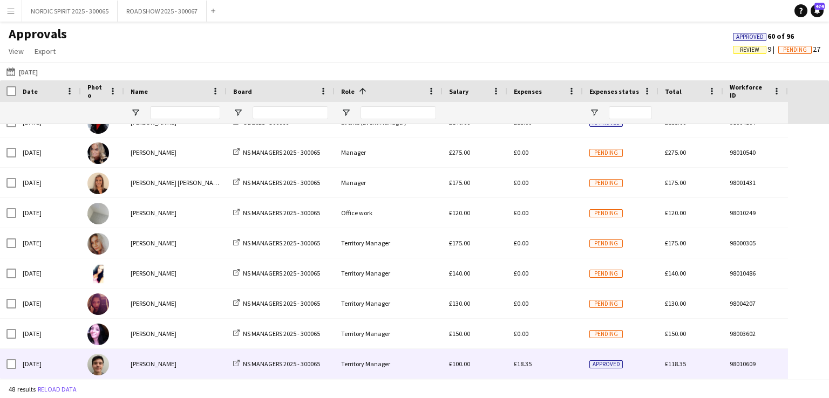
click at [525, 363] on span "£18.35" at bounding box center [523, 364] width 18 height 8
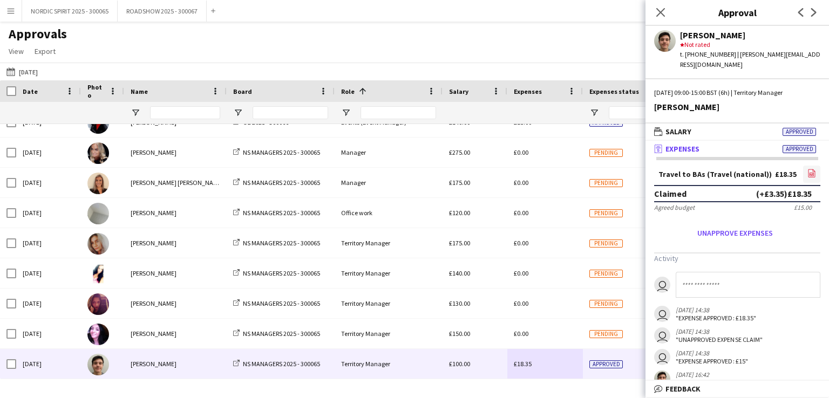
click at [808, 169] on icon at bounding box center [811, 173] width 7 height 8
click at [31, 73] on button "[DATE] [DATE]" at bounding box center [22, 71] width 36 height 13
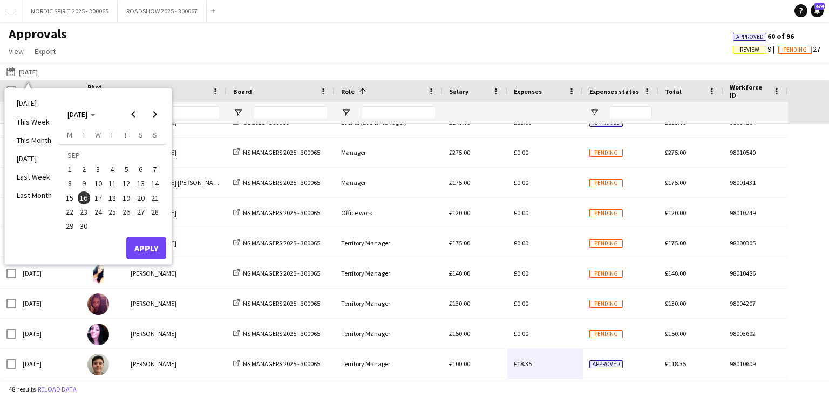
click at [96, 199] on span "17" at bounding box center [98, 198] width 13 height 13
click at [142, 247] on button "Apply" at bounding box center [146, 248] width 40 height 22
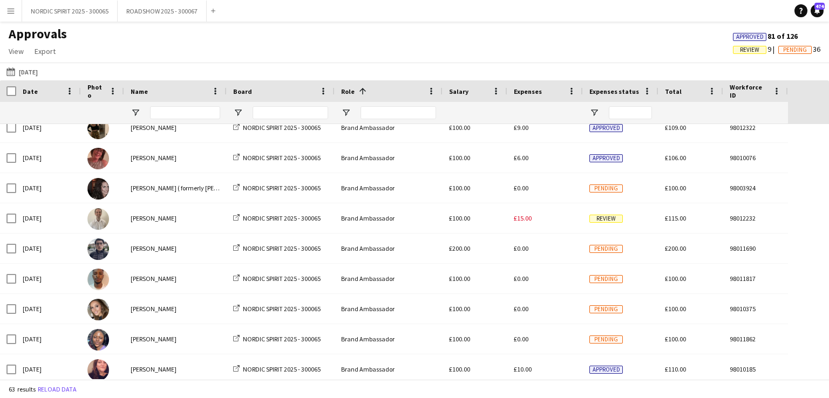
scroll to position [0, 0]
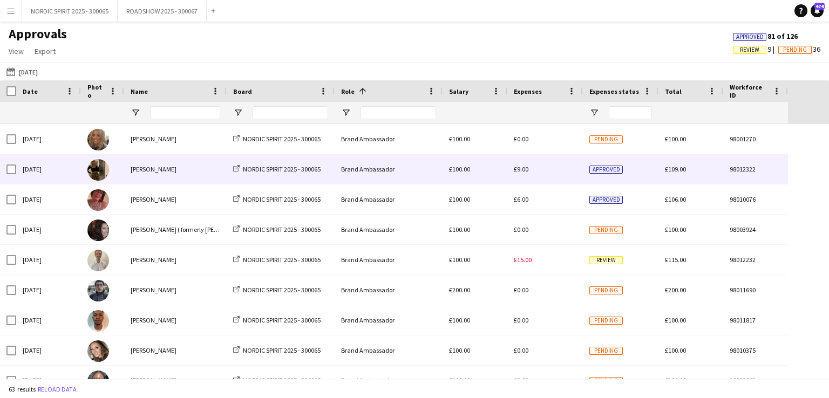
click at [522, 168] on span "£9.00" at bounding box center [521, 169] width 15 height 8
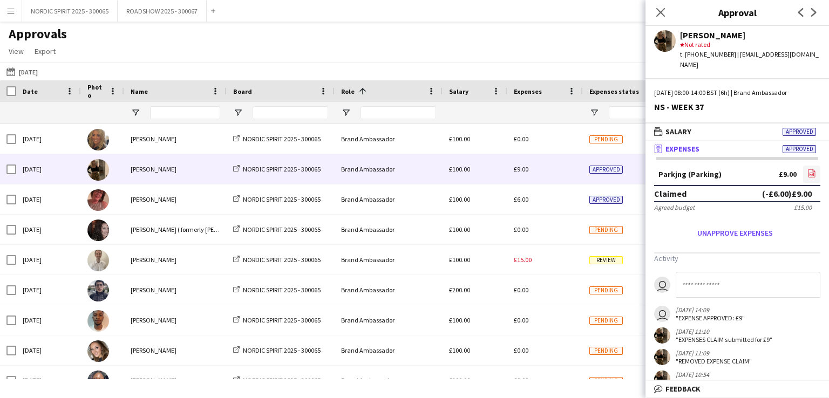
click at [809, 173] on icon at bounding box center [811, 174] width 4 height 3
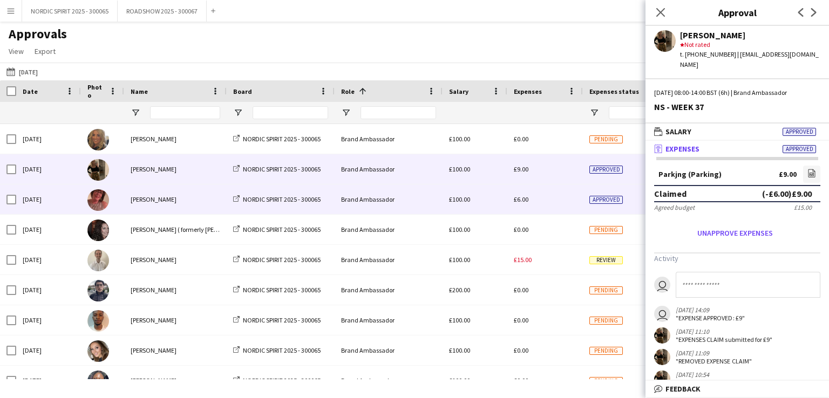
click at [520, 202] on span "£6.00" at bounding box center [521, 199] width 15 height 8
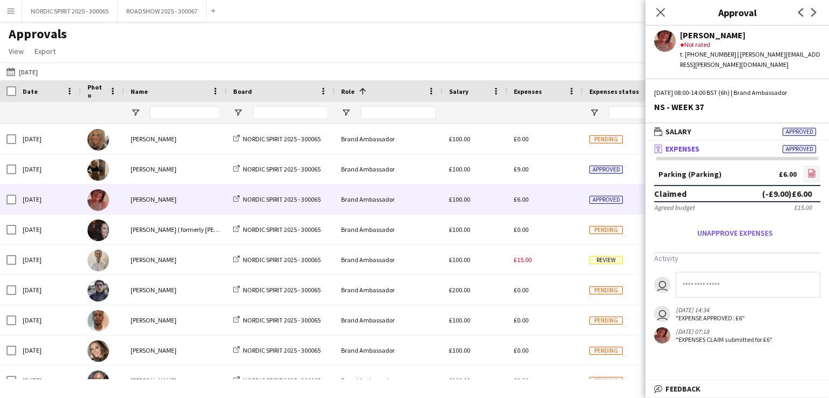
click at [812, 169] on icon "file-image" at bounding box center [811, 173] width 9 height 9
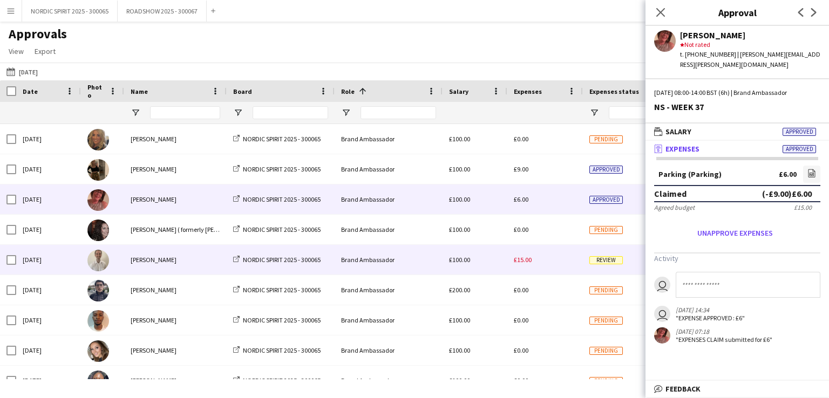
click at [517, 260] on span "£15.00" at bounding box center [523, 260] width 18 height 8
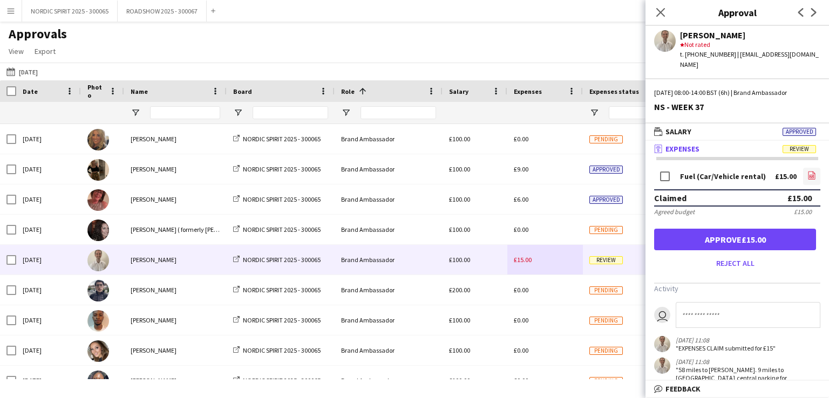
click at [807, 171] on icon "file-image" at bounding box center [811, 175] width 9 height 9
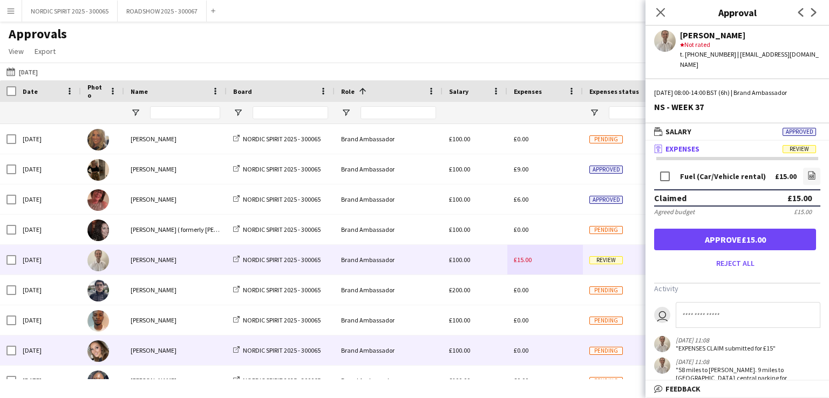
click at [535, 353] on div "£0.00" at bounding box center [545, 351] width 76 height 30
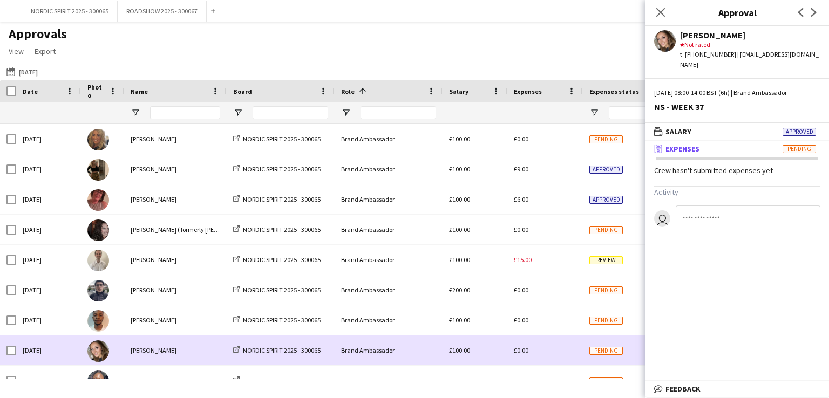
click at [535, 353] on div "£0.00" at bounding box center [545, 351] width 76 height 30
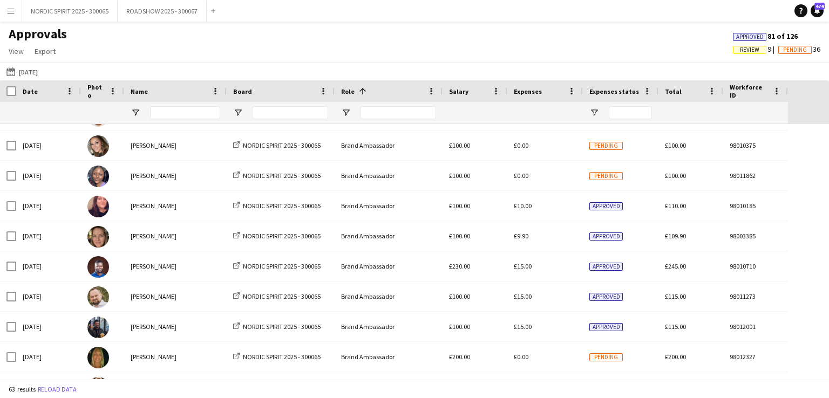
scroll to position [226, 0]
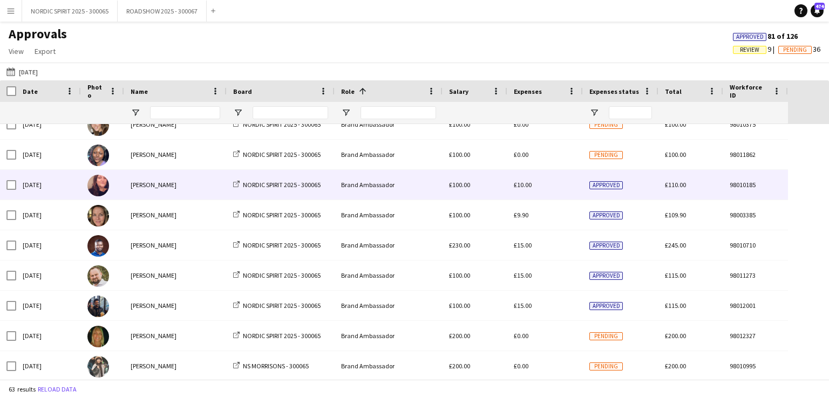
click at [525, 187] on span "£10.00" at bounding box center [523, 185] width 18 height 8
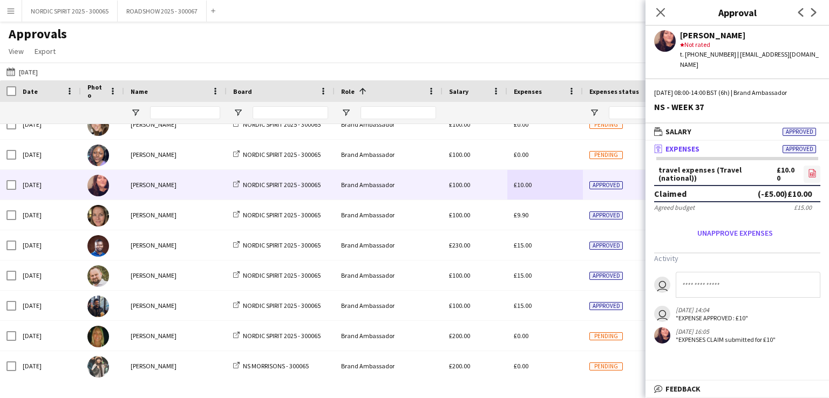
click at [808, 169] on icon at bounding box center [811, 173] width 7 height 8
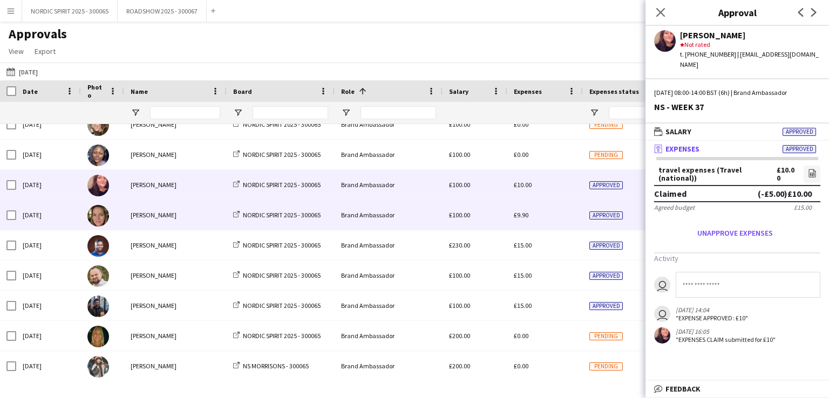
click at [519, 217] on span "£9.90" at bounding box center [521, 215] width 15 height 8
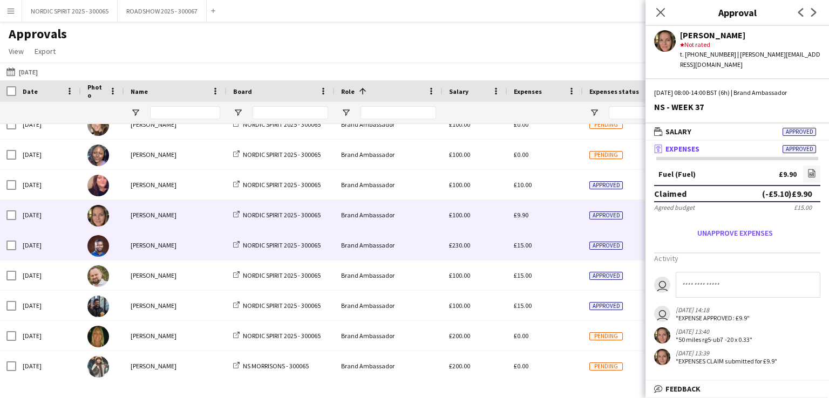
click at [525, 244] on span "£15.00" at bounding box center [523, 245] width 18 height 8
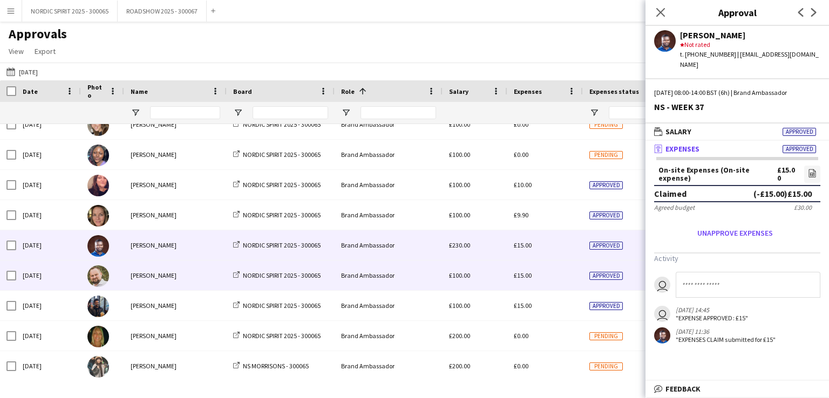
click at [522, 279] on span "£15.00" at bounding box center [523, 275] width 18 height 8
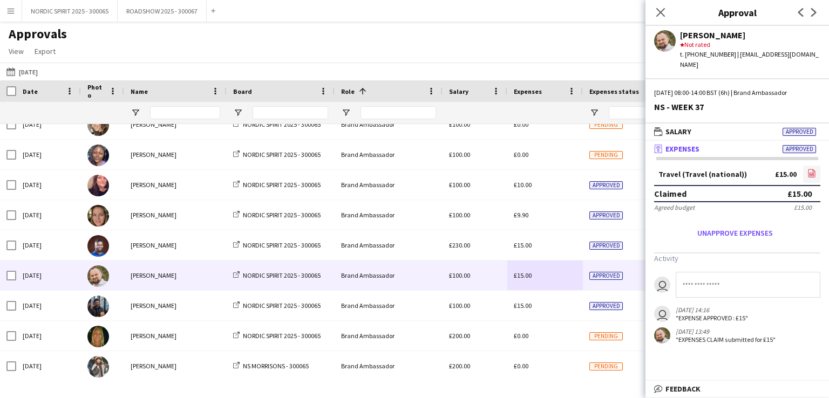
click at [811, 173] on icon at bounding box center [811, 174] width 4 height 3
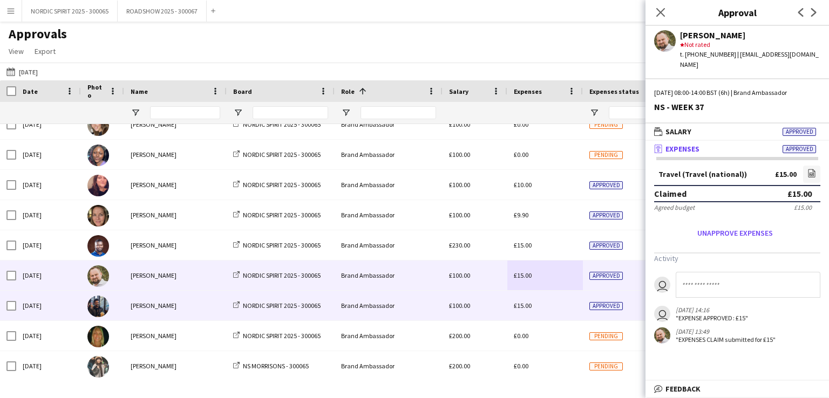
click at [521, 305] on span "£15.00" at bounding box center [523, 306] width 18 height 8
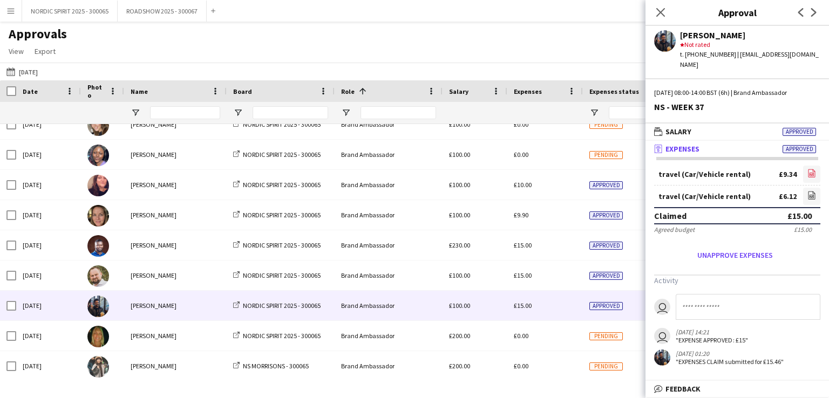
click at [809, 173] on icon at bounding box center [811, 174] width 4 height 3
click at [811, 191] on icon "file-image" at bounding box center [811, 195] width 9 height 9
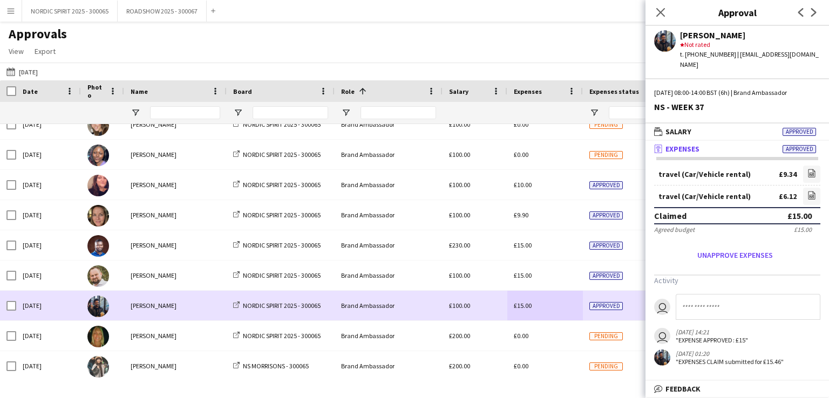
click at [539, 307] on div "£15.00" at bounding box center [545, 306] width 76 height 30
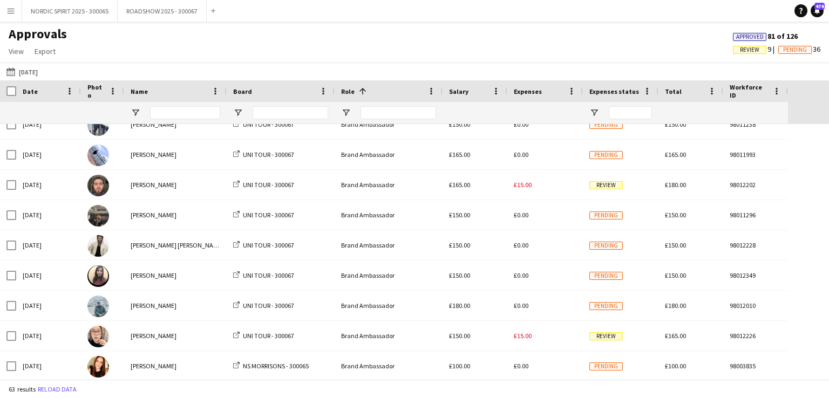
scroll to position [545, 0]
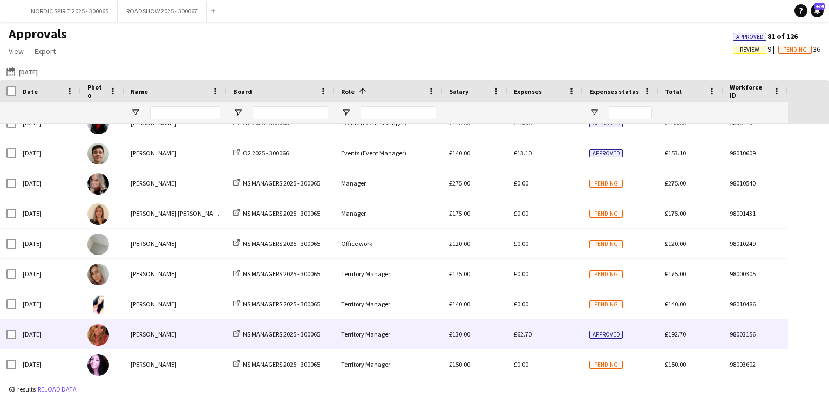
click at [524, 335] on span "£62.70" at bounding box center [523, 334] width 18 height 8
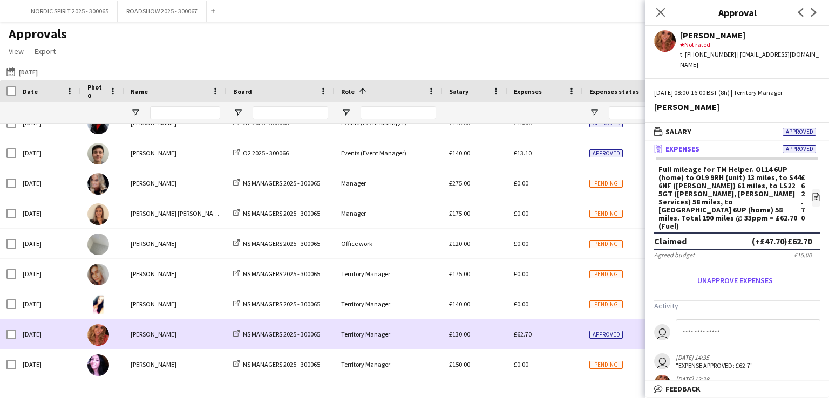
drag, startPoint x: 531, startPoint y: 333, endPoint x: 538, endPoint y: 352, distance: 20.3
click at [539, 339] on div "£62.70" at bounding box center [545, 334] width 76 height 30
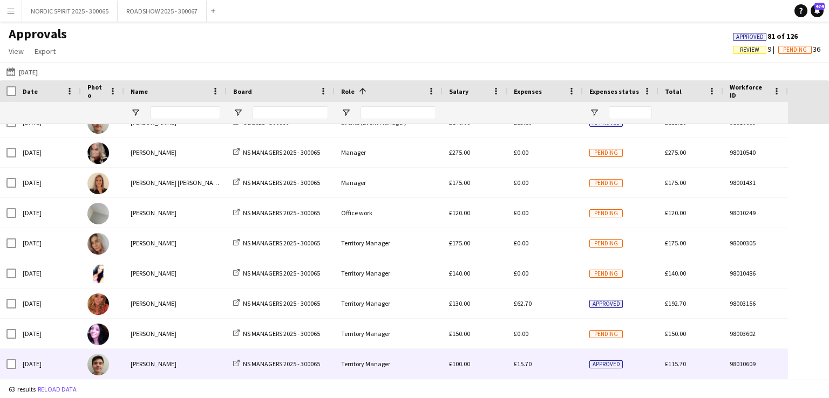
click at [528, 365] on span "£15.70" at bounding box center [523, 364] width 18 height 8
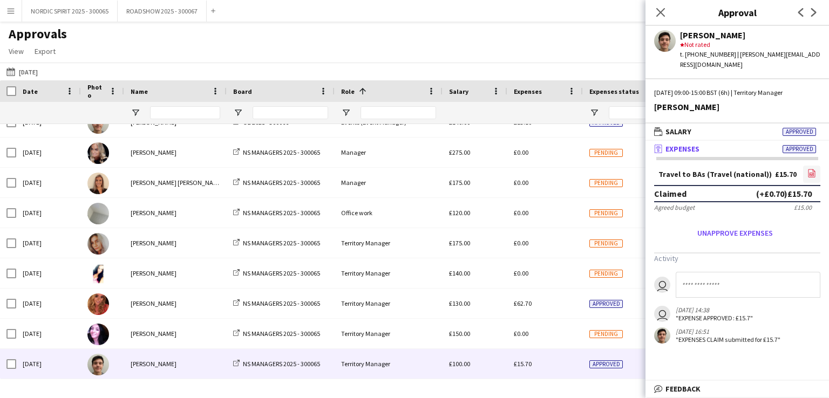
click at [811, 169] on icon "file-image" at bounding box center [811, 173] width 9 height 9
click at [40, 71] on button "[DATE] [DATE]" at bounding box center [22, 71] width 36 height 13
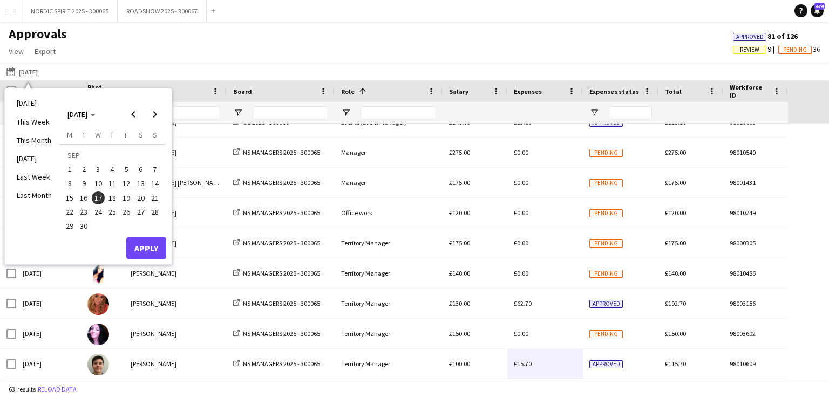
click at [114, 196] on span "18" at bounding box center [112, 198] width 13 height 13
click at [148, 244] on button "Apply" at bounding box center [146, 248] width 40 height 22
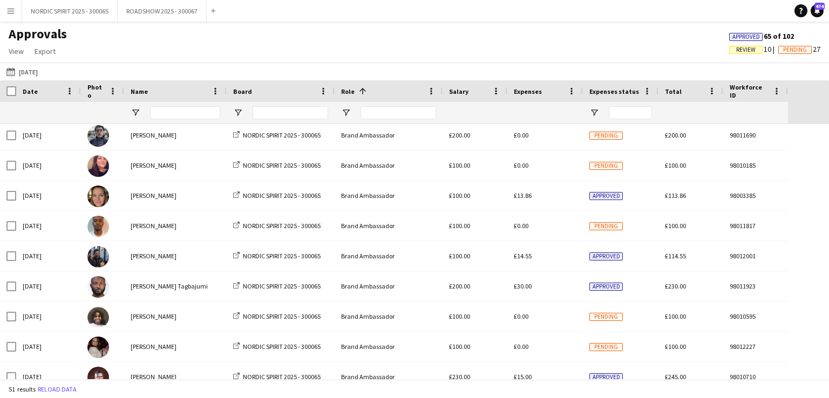
scroll to position [36, 0]
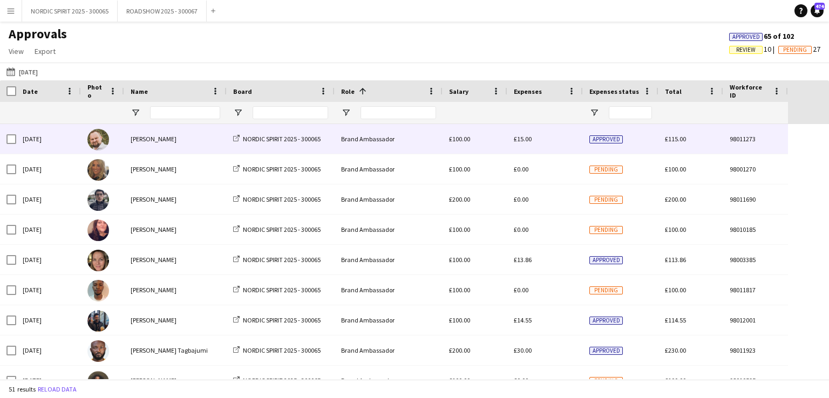
click at [529, 141] on span "£15.00" at bounding box center [523, 139] width 18 height 8
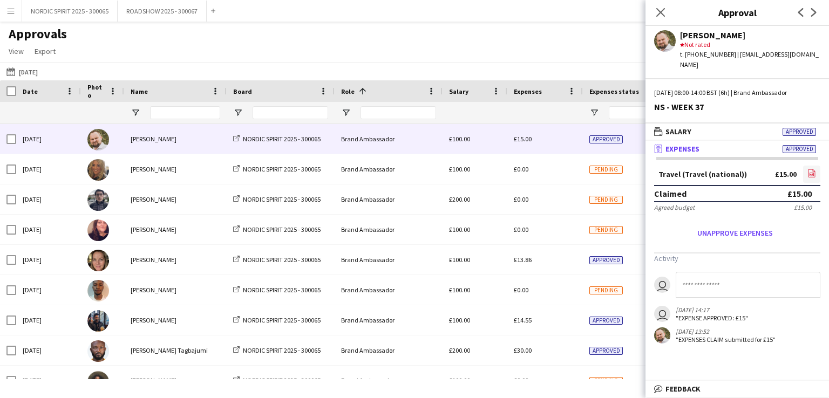
click at [810, 173] on icon at bounding box center [811, 174] width 4 height 3
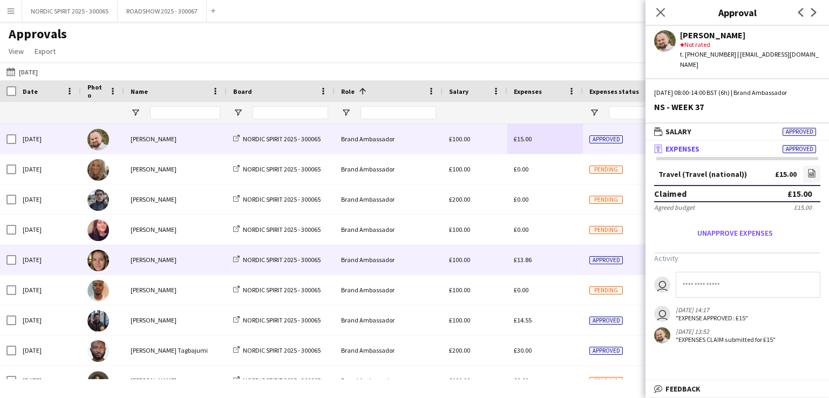
click at [522, 259] on span "£13.86" at bounding box center [523, 260] width 18 height 8
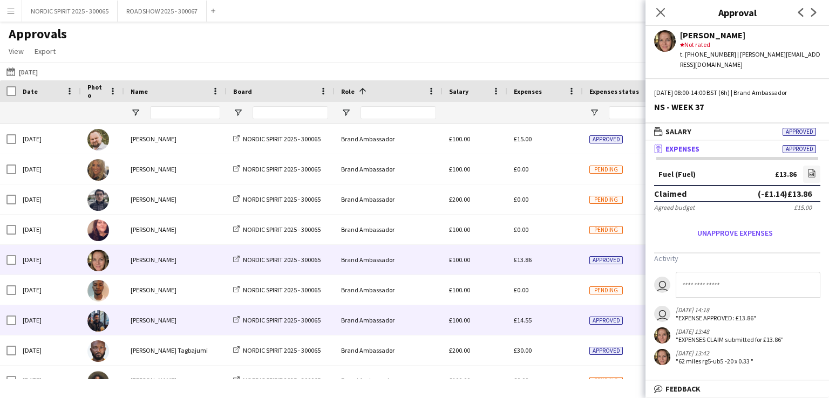
click at [524, 320] on span "£14.55" at bounding box center [523, 320] width 18 height 8
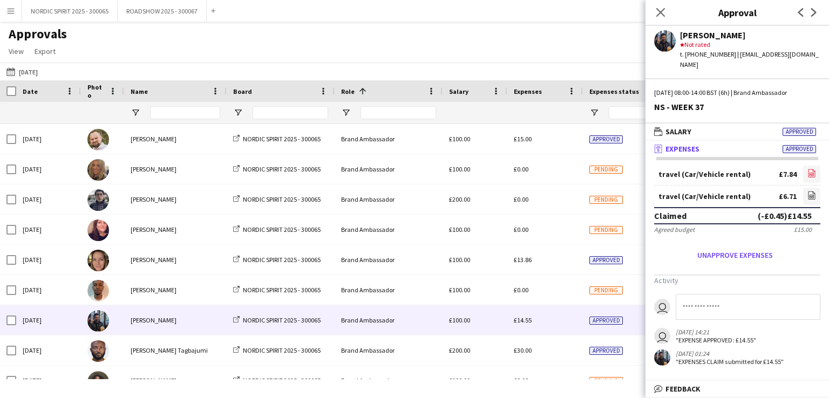
click at [809, 169] on icon "file-image" at bounding box center [811, 173] width 9 height 9
click at [811, 191] on icon "file-image" at bounding box center [811, 195] width 9 height 9
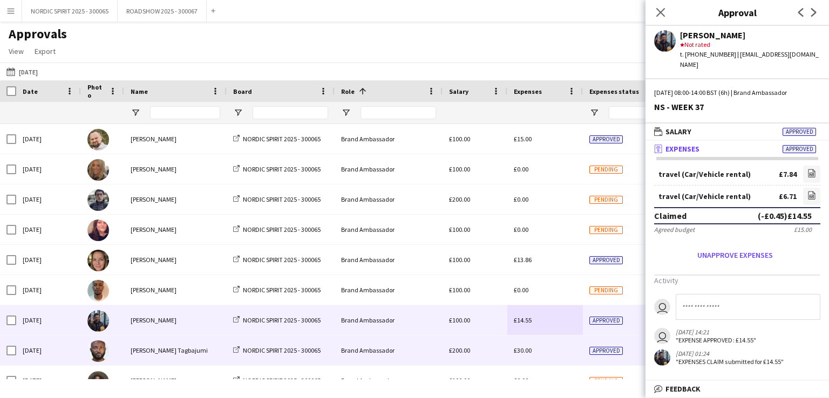
click at [523, 352] on span "£30.00" at bounding box center [523, 350] width 18 height 8
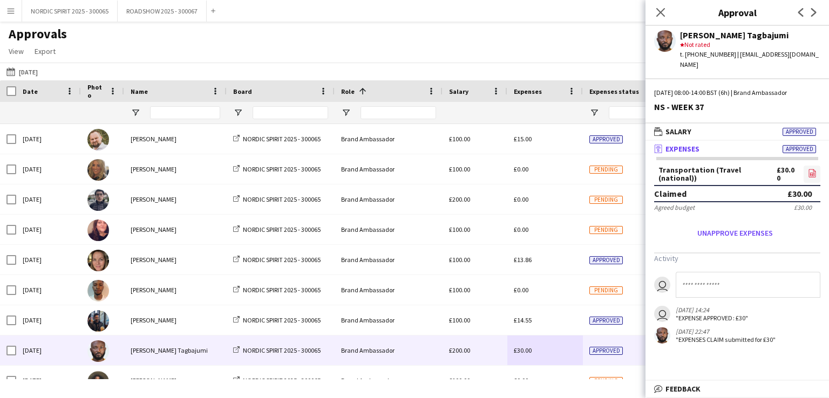
click at [813, 173] on icon at bounding box center [812, 174] width 4 height 3
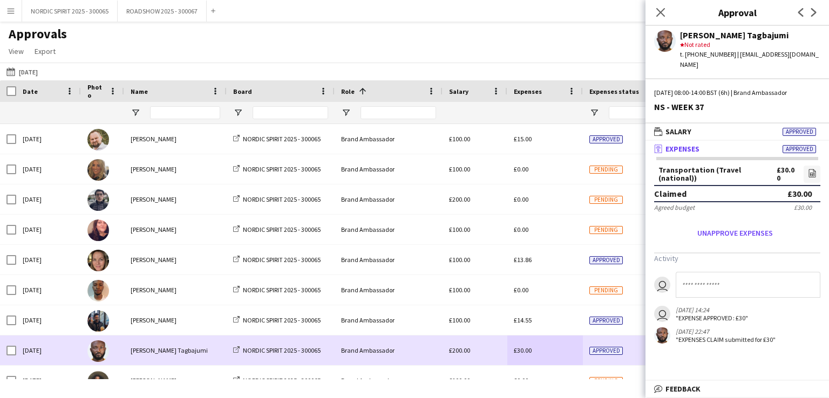
drag, startPoint x: 548, startPoint y: 352, endPoint x: 555, endPoint y: 345, distance: 9.9
click at [550, 348] on div "£30.00" at bounding box center [545, 351] width 76 height 30
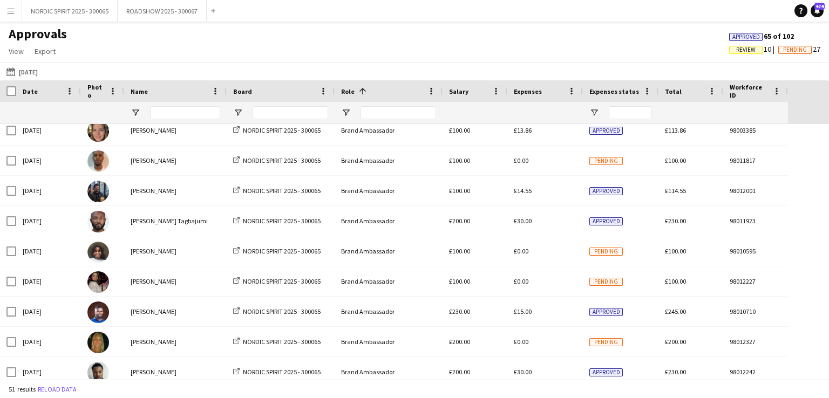
scroll to position [158, 0]
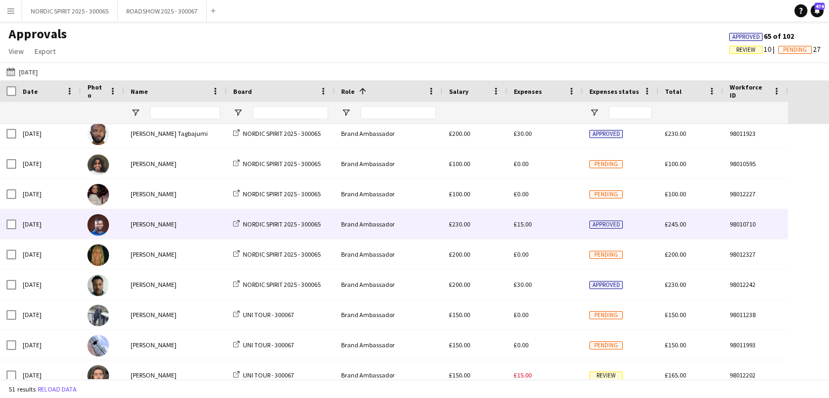
click at [526, 224] on span "£15.00" at bounding box center [523, 224] width 18 height 8
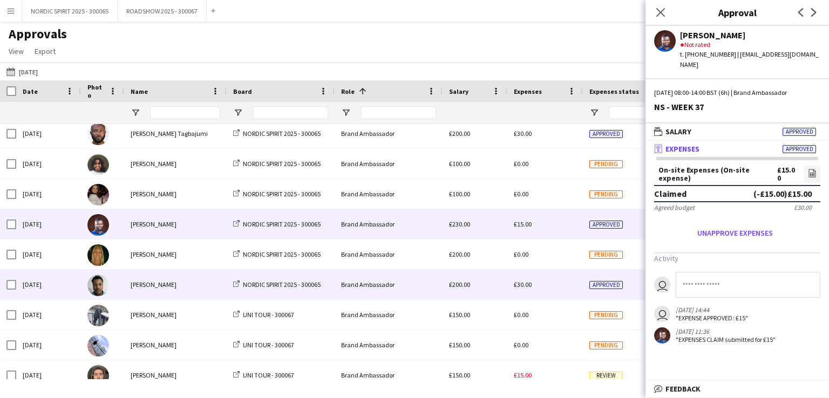
click at [523, 285] on span "£30.00" at bounding box center [523, 285] width 18 height 8
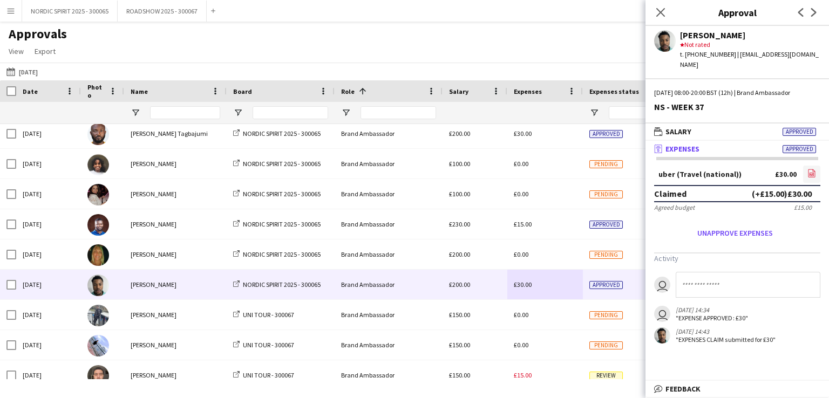
click at [811, 173] on icon at bounding box center [811, 174] width 4 height 3
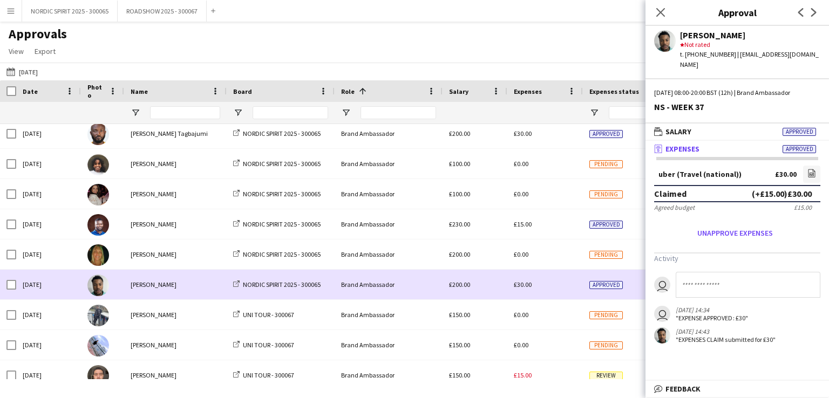
click at [543, 289] on div "£30.00" at bounding box center [545, 285] width 76 height 30
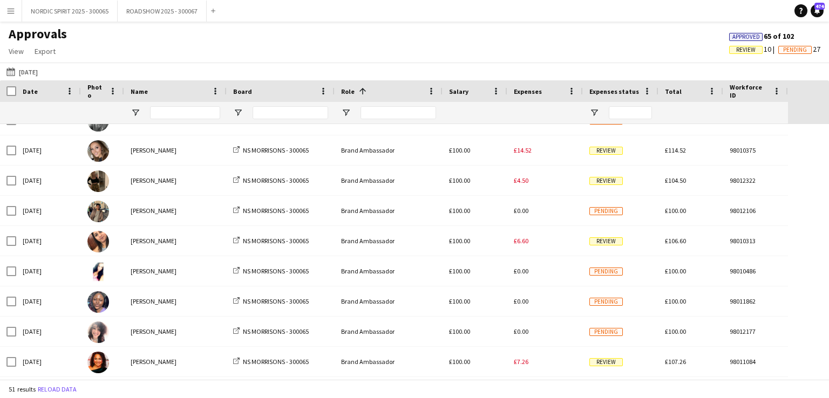
scroll to position [645, 0]
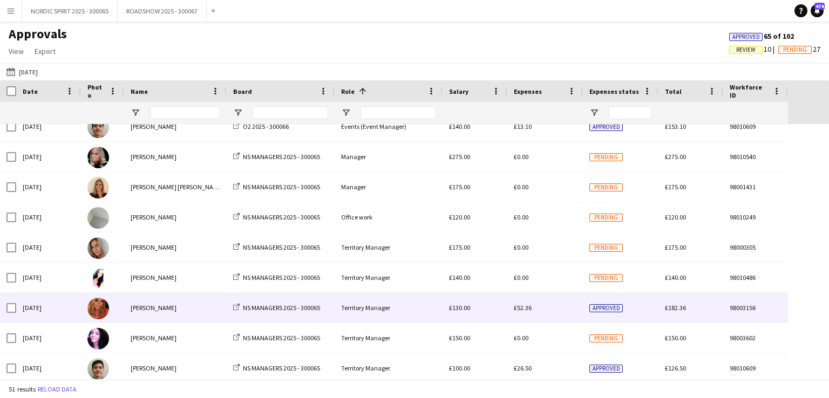
click at [519, 307] on span "£52.36" at bounding box center [523, 308] width 18 height 8
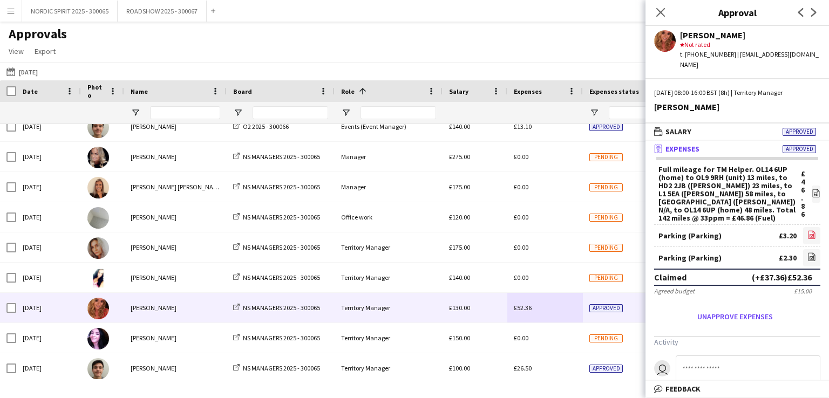
click at [807, 230] on icon "file-image" at bounding box center [811, 234] width 9 height 9
click at [807, 252] on icon "file-image" at bounding box center [811, 256] width 9 height 9
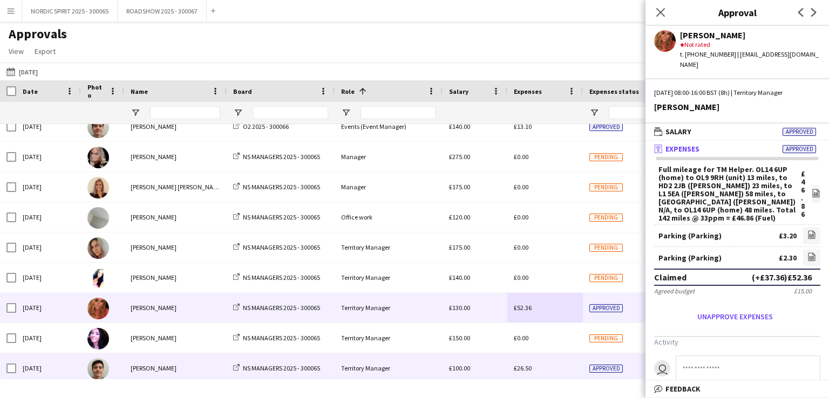
click at [536, 374] on div "£26.50" at bounding box center [545, 368] width 76 height 30
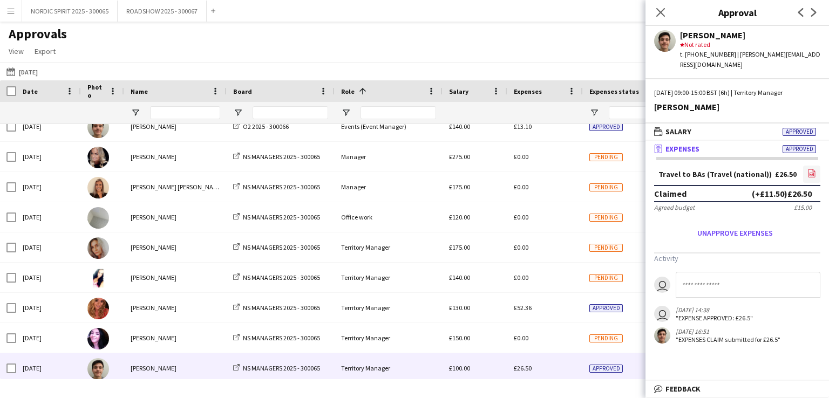
click at [811, 173] on icon at bounding box center [811, 174] width 4 height 3
click at [33, 70] on button "[DATE] [DATE]" at bounding box center [22, 71] width 36 height 13
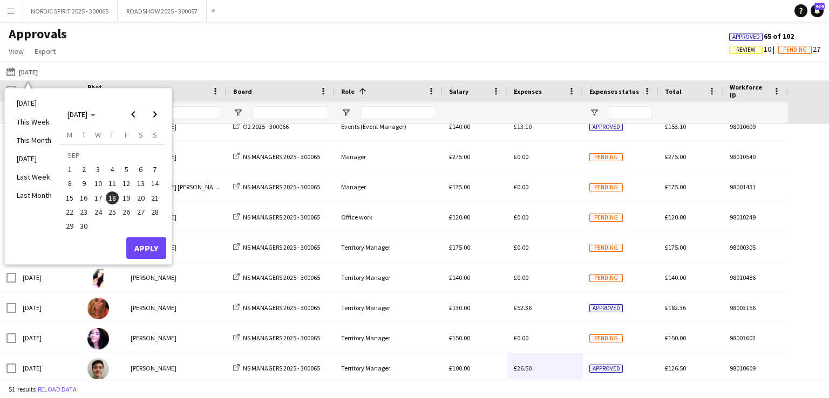
click at [125, 195] on span "19" at bounding box center [126, 198] width 13 height 13
click at [146, 245] on button "Apply" at bounding box center [146, 248] width 40 height 22
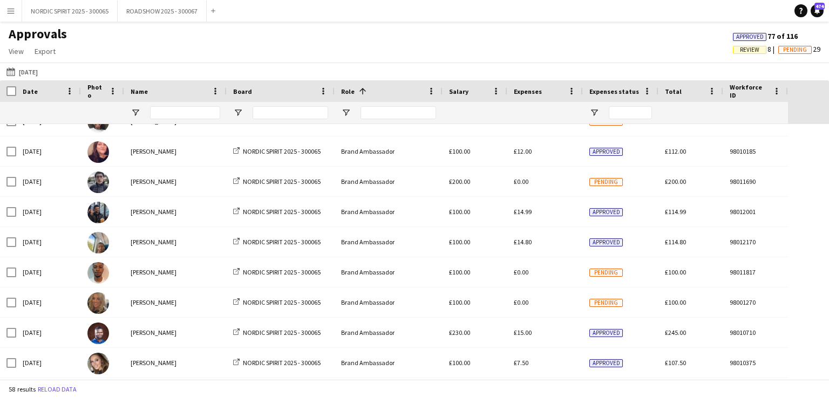
scroll to position [0, 0]
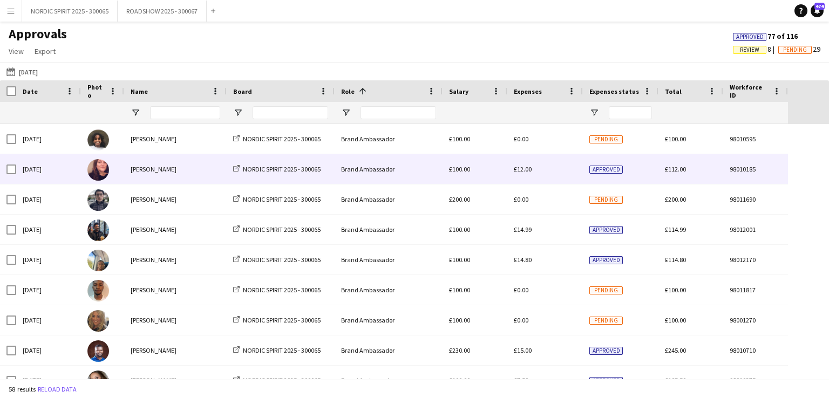
click at [523, 172] on span "£12.00" at bounding box center [523, 169] width 18 height 8
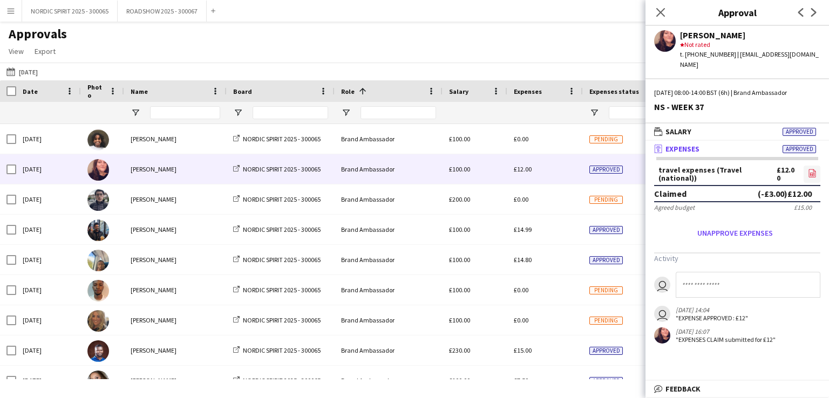
click at [814, 169] on icon at bounding box center [811, 173] width 7 height 8
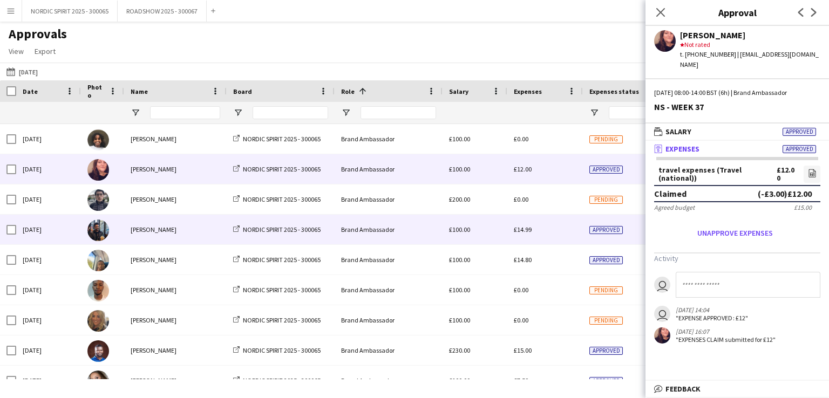
click at [518, 233] on span "£14.99" at bounding box center [523, 229] width 18 height 8
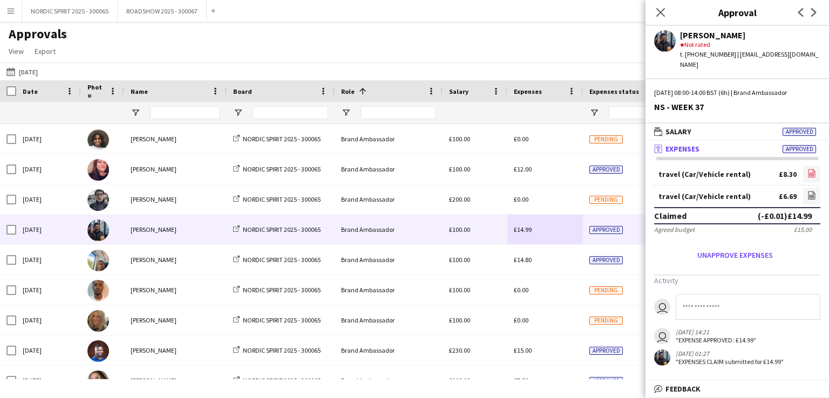
click at [810, 173] on icon at bounding box center [811, 174] width 4 height 3
click at [811, 191] on icon "file-image" at bounding box center [811, 195] width 9 height 9
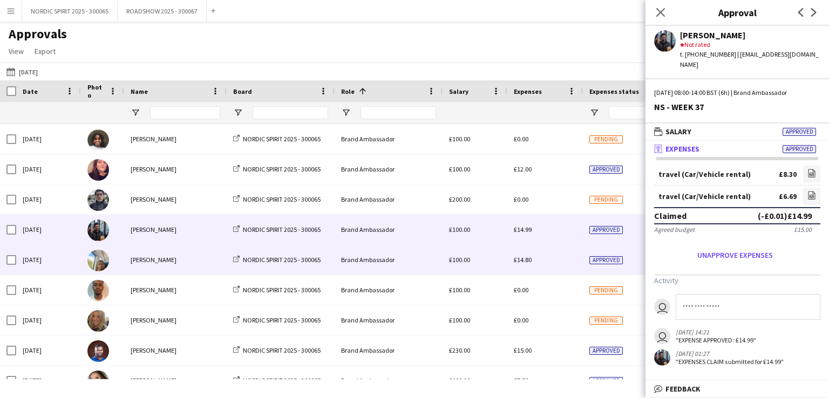
click at [530, 259] on span "£14.80" at bounding box center [523, 260] width 18 height 8
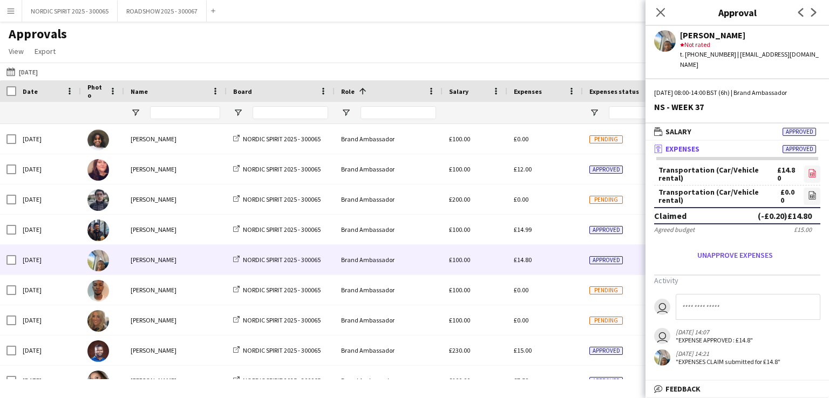
click at [811, 169] on icon "file-image" at bounding box center [812, 173] width 9 height 9
click at [810, 191] on icon "file-image" at bounding box center [812, 195] width 9 height 9
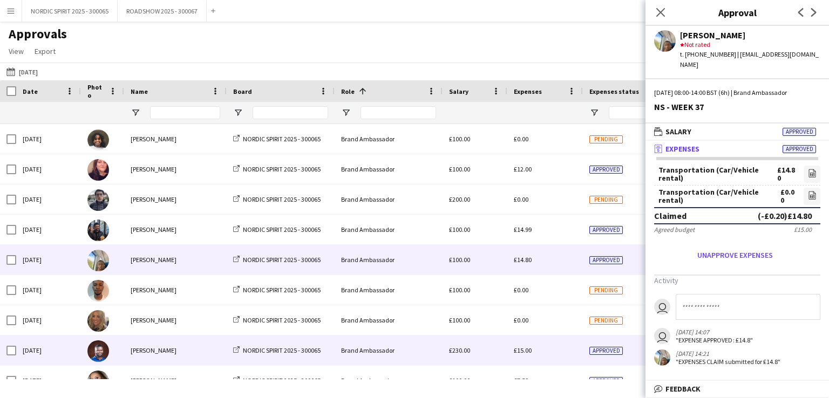
click at [525, 348] on span "£15.00" at bounding box center [523, 350] width 18 height 8
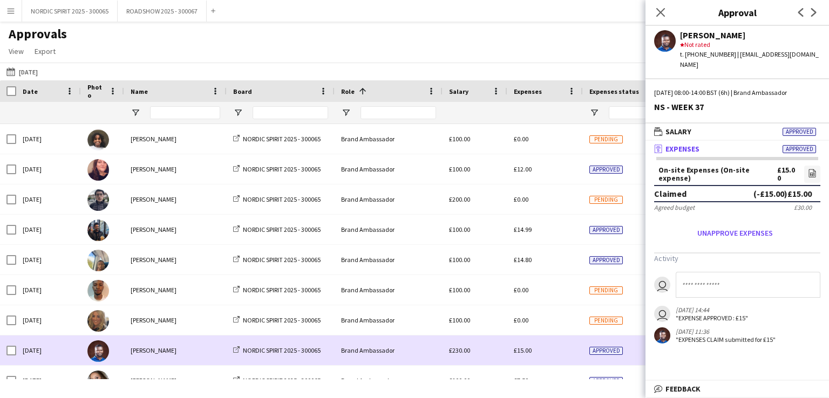
click at [542, 350] on div "£15.00" at bounding box center [545, 351] width 76 height 30
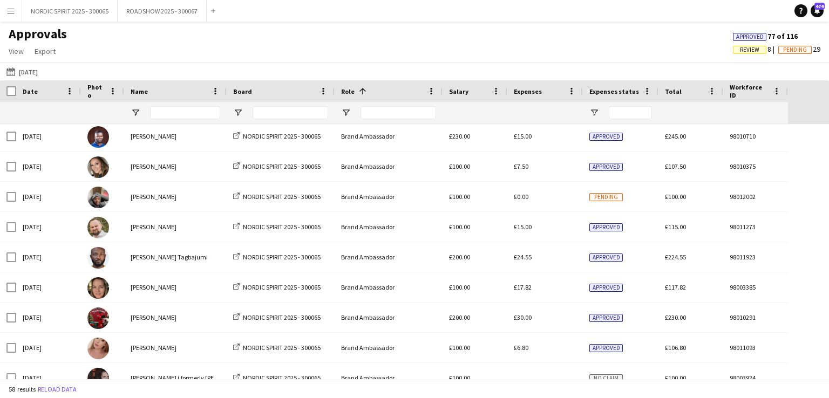
scroll to position [230, 0]
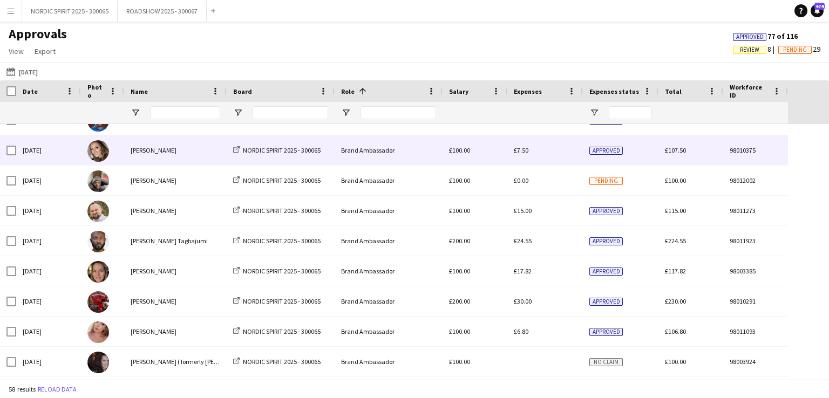
click at [527, 151] on span "£7.50" at bounding box center [521, 150] width 15 height 8
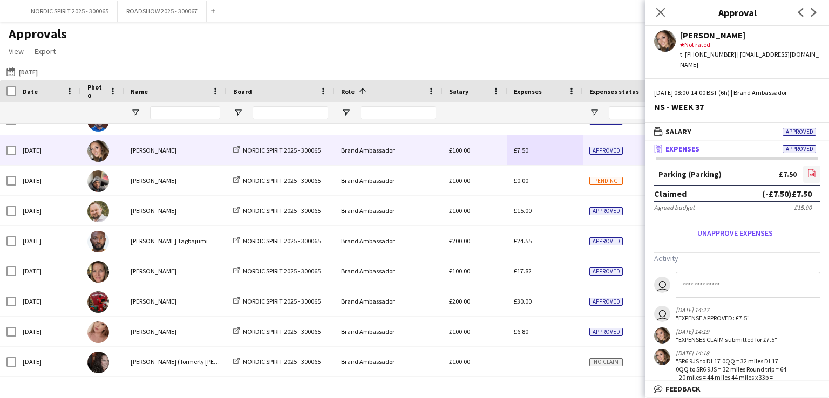
click at [807, 169] on icon "file-image" at bounding box center [811, 173] width 9 height 9
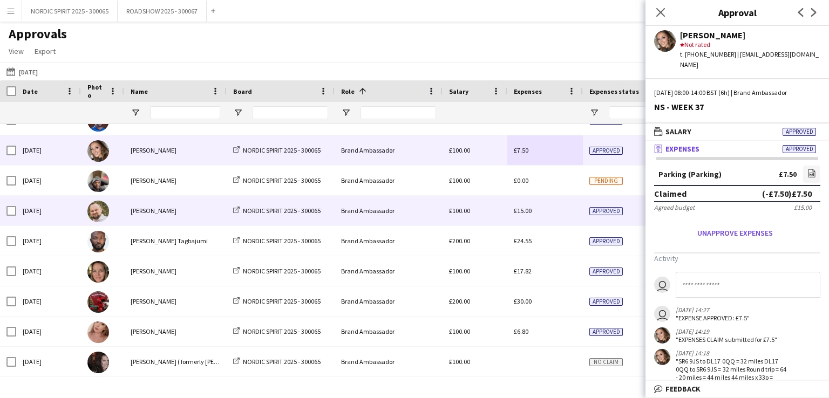
click at [519, 209] on span "£15.00" at bounding box center [523, 211] width 18 height 8
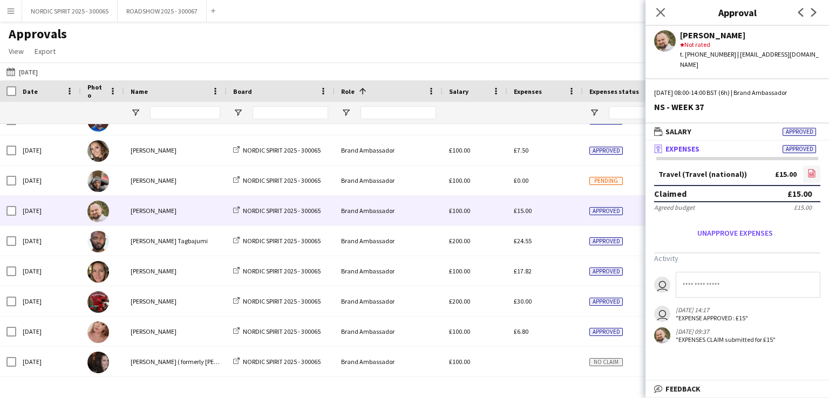
click at [813, 169] on icon "file-image" at bounding box center [811, 173] width 9 height 9
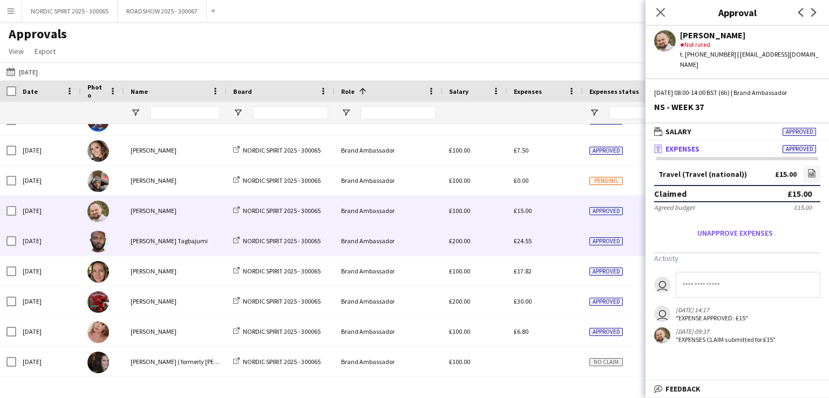
click at [521, 240] on span "£24.55" at bounding box center [523, 241] width 18 height 8
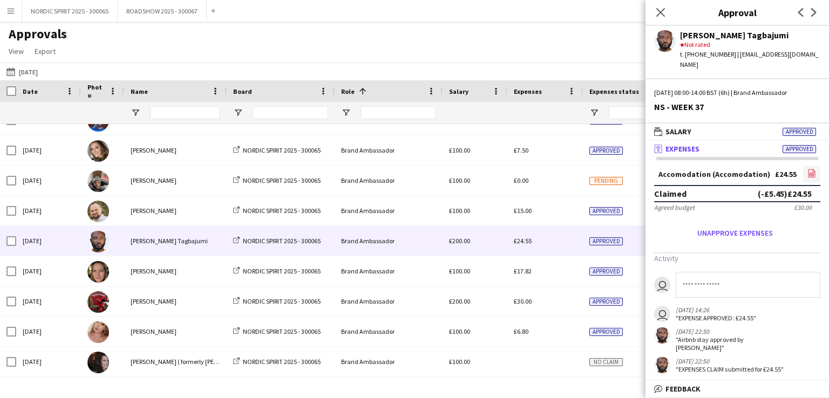
click at [814, 169] on icon at bounding box center [811, 173] width 7 height 8
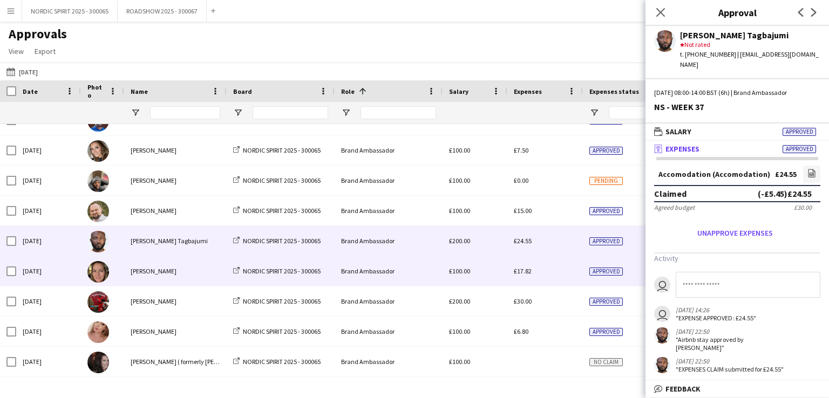
click at [523, 270] on span "£17.82" at bounding box center [523, 271] width 18 height 8
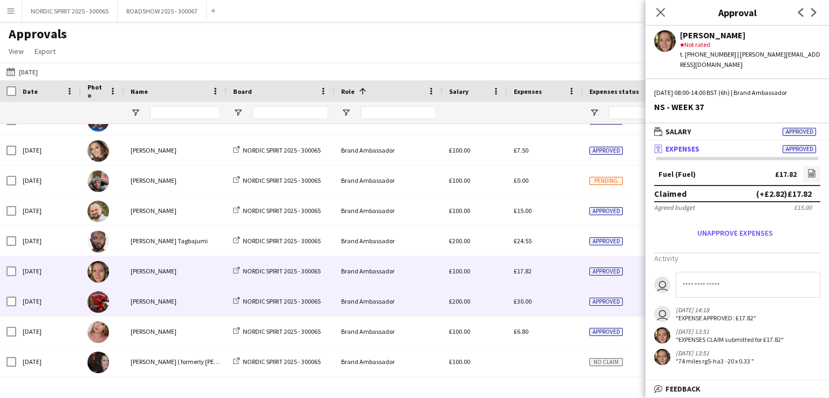
click at [522, 303] on span "£30.00" at bounding box center [523, 301] width 18 height 8
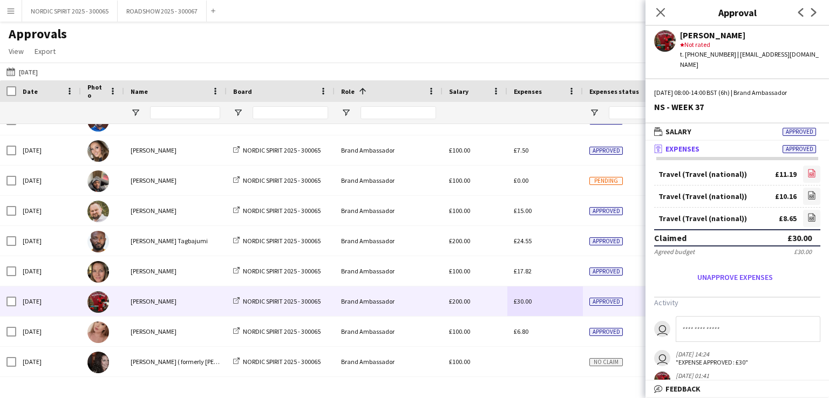
click at [808, 169] on icon at bounding box center [811, 173] width 7 height 8
click at [809, 195] on icon at bounding box center [811, 196] width 4 height 3
click at [809, 217] on icon at bounding box center [811, 218] width 4 height 3
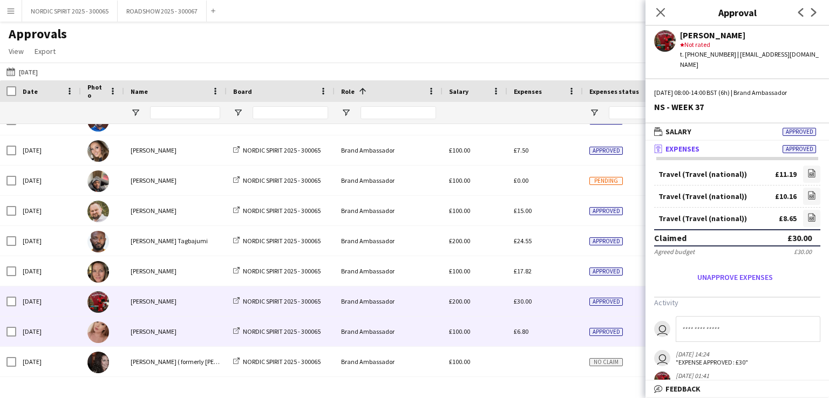
click at [521, 333] on span "£6.80" at bounding box center [521, 331] width 15 height 8
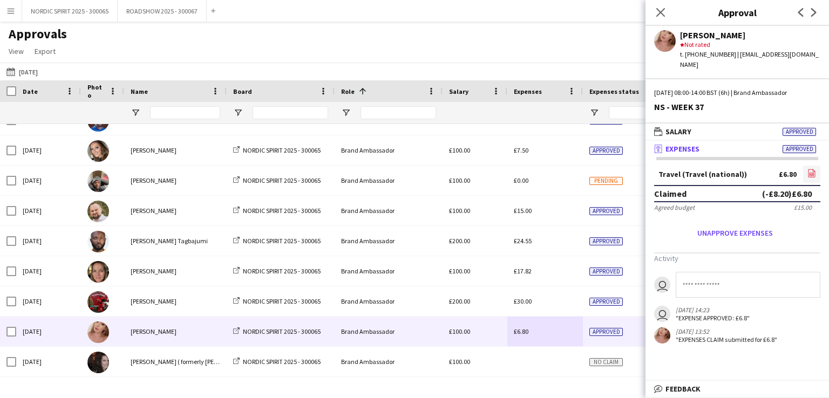
click at [812, 169] on icon at bounding box center [811, 173] width 7 height 8
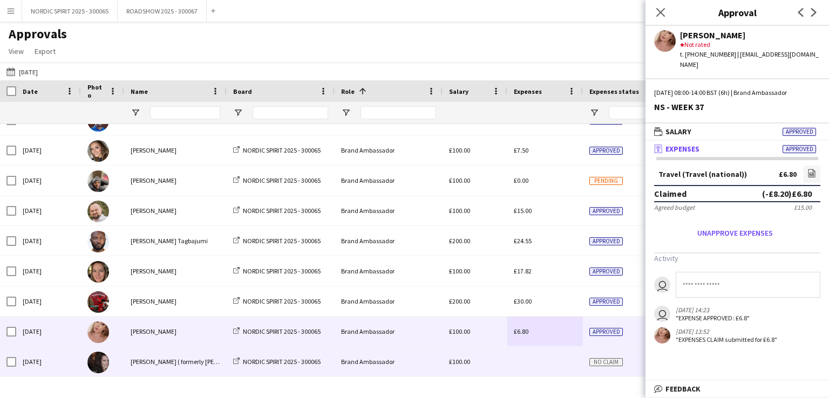
click at [563, 361] on div at bounding box center [545, 362] width 76 height 30
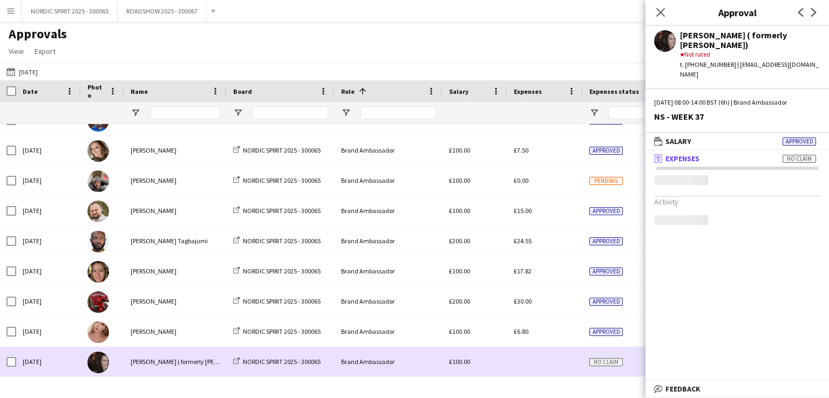
click at [563, 361] on div at bounding box center [545, 362] width 76 height 30
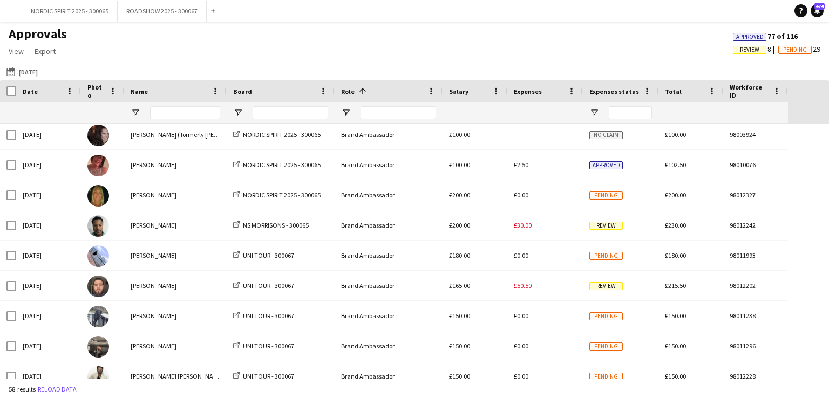
scroll to position [470, 0]
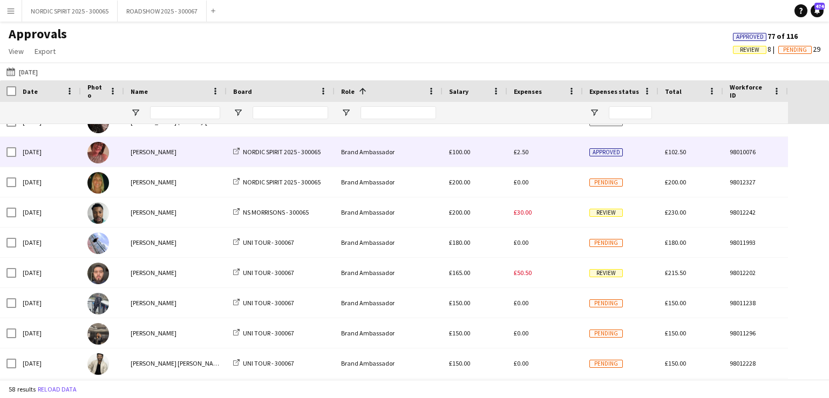
click at [519, 151] on span "£2.50" at bounding box center [521, 152] width 15 height 8
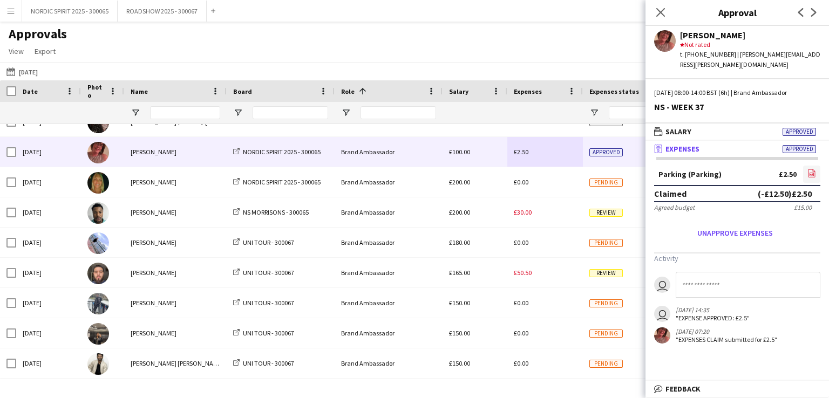
click at [809, 173] on icon at bounding box center [811, 174] width 4 height 3
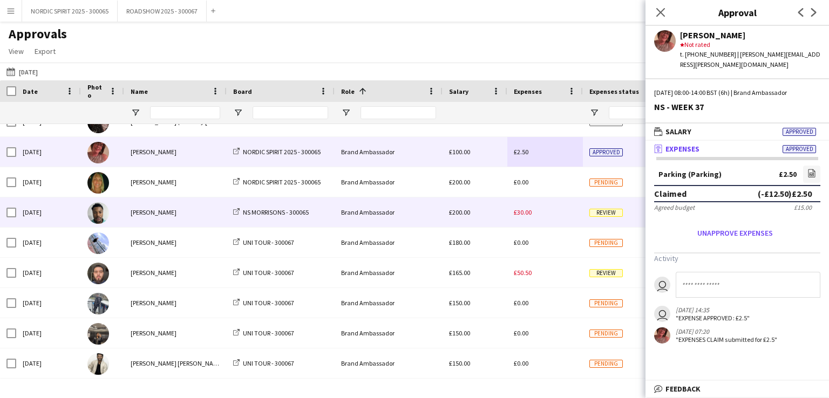
click at [523, 214] on span "£30.00" at bounding box center [523, 212] width 18 height 8
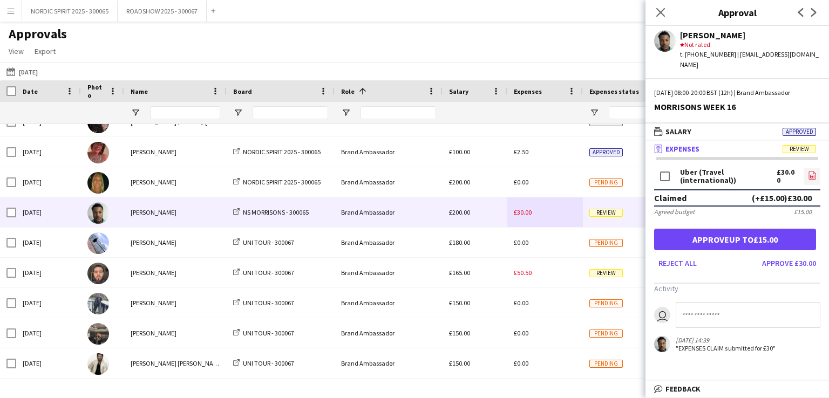
click at [810, 171] on icon "file-image" at bounding box center [812, 175] width 9 height 9
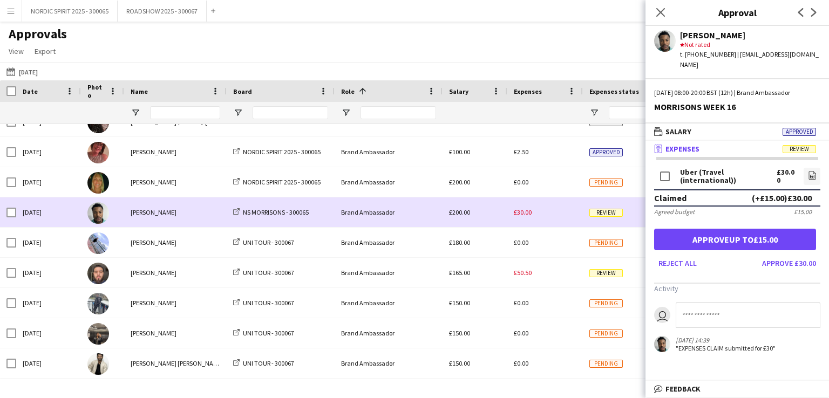
click at [565, 213] on div "£30.00" at bounding box center [545, 212] width 76 height 30
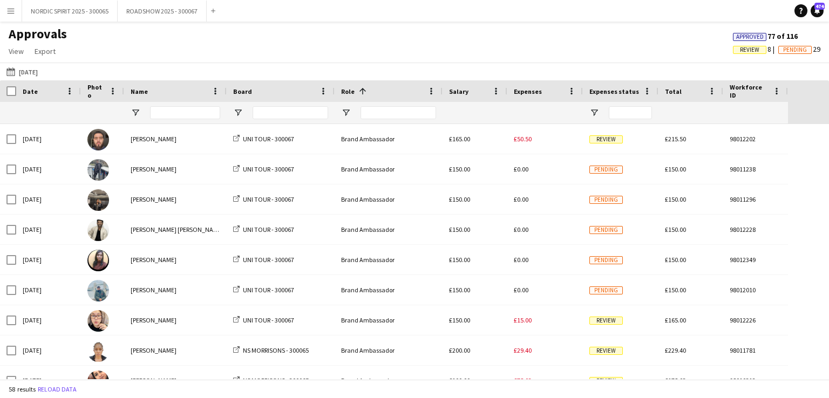
scroll to position [630, 0]
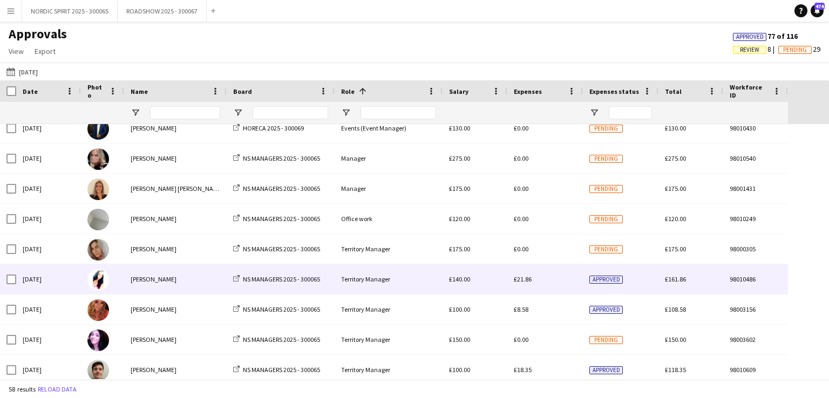
click at [525, 281] on span "£21.86" at bounding box center [523, 279] width 18 height 8
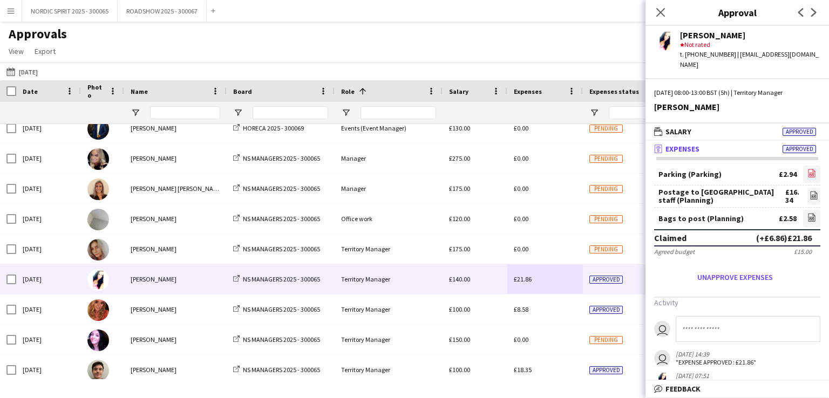
click at [808, 169] on icon at bounding box center [811, 173] width 7 height 8
click at [809, 191] on icon "file-image" at bounding box center [813, 195] width 9 height 9
click at [807, 213] on icon "file-image" at bounding box center [811, 217] width 9 height 9
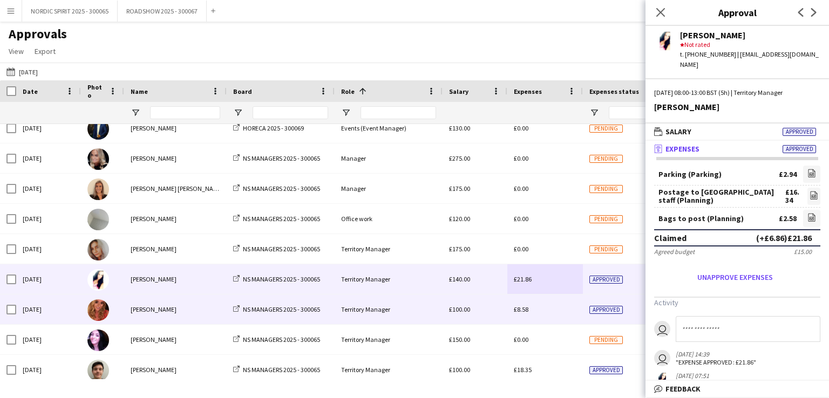
click at [522, 305] on span "£8.58" at bounding box center [521, 309] width 15 height 8
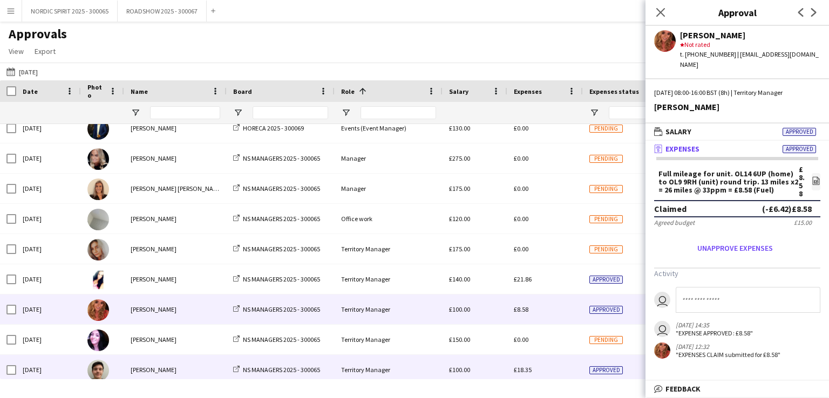
click at [521, 370] on span "£18.35" at bounding box center [523, 370] width 18 height 8
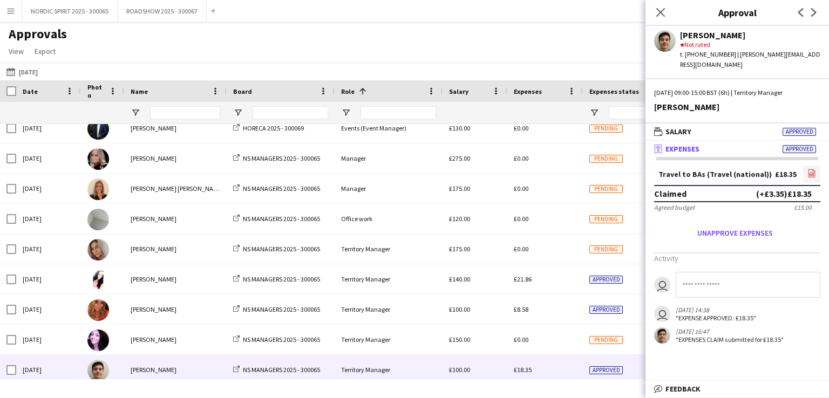
click at [811, 169] on icon "file-image" at bounding box center [811, 173] width 9 height 9
click at [36, 70] on button "[DATE] [DATE]" at bounding box center [22, 71] width 36 height 13
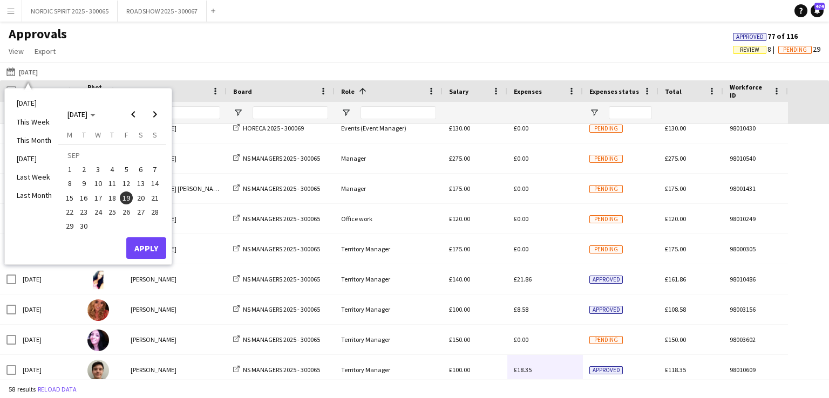
click at [144, 195] on span "20" at bounding box center [140, 198] width 13 height 13
click at [155, 245] on button "Apply" at bounding box center [146, 248] width 40 height 22
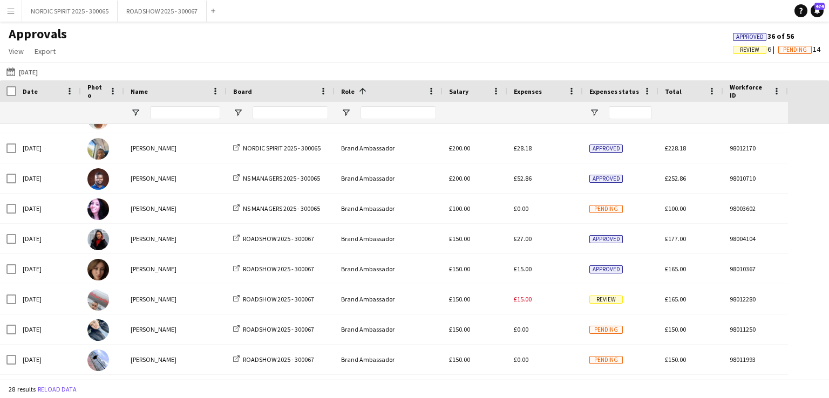
scroll to position [0, 0]
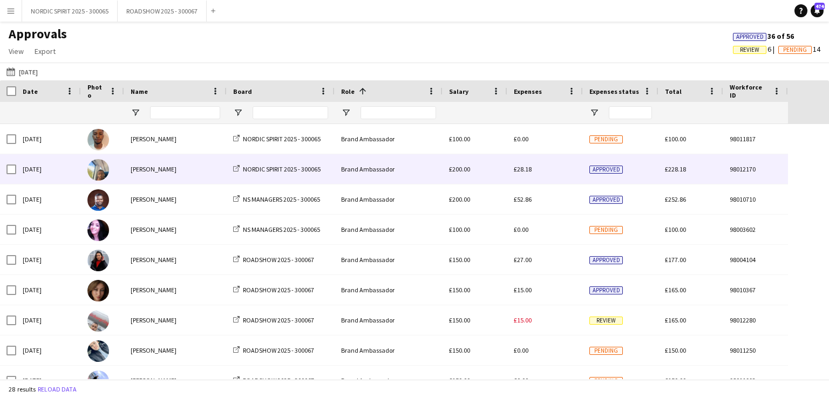
click at [534, 170] on div "£28.18" at bounding box center [545, 169] width 76 height 30
